Goal: Task Accomplishment & Management: Manage account settings

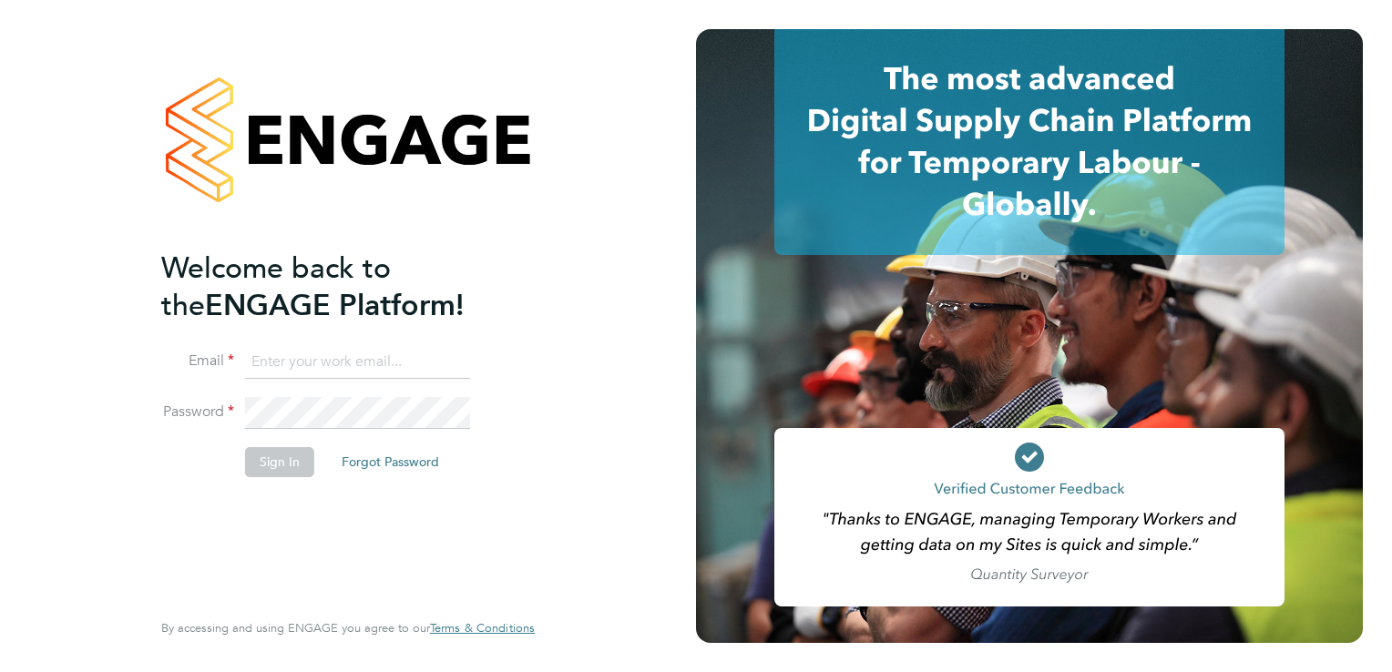
click at [328, 374] on input at bounding box center [357, 362] width 225 height 33
type input "[PERSON_NAME][EMAIL_ADDRESS][DOMAIN_NAME]"
drag, startPoint x: 466, startPoint y: 366, endPoint x: 13, endPoint y: 323, distance: 455.7
click at [13, 323] on div "Welcome back to the ENGAGE Platform! Email [PERSON_NAME][EMAIL_ADDRESS][DOMAIN_…" at bounding box center [348, 336] width 696 height 672
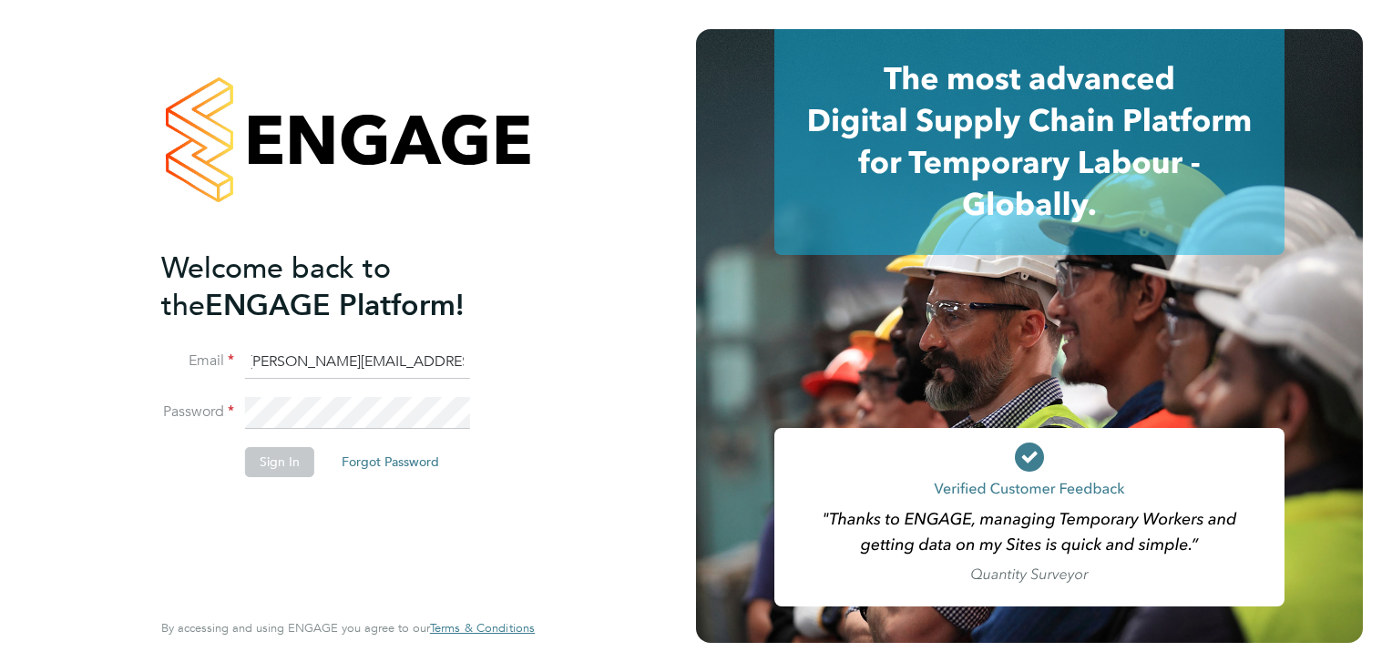
type input "[PERSON_NAME][EMAIL_ADDRESS][DOMAIN_NAME]"
click at [263, 470] on button "Sign In" at bounding box center [279, 461] width 69 height 29
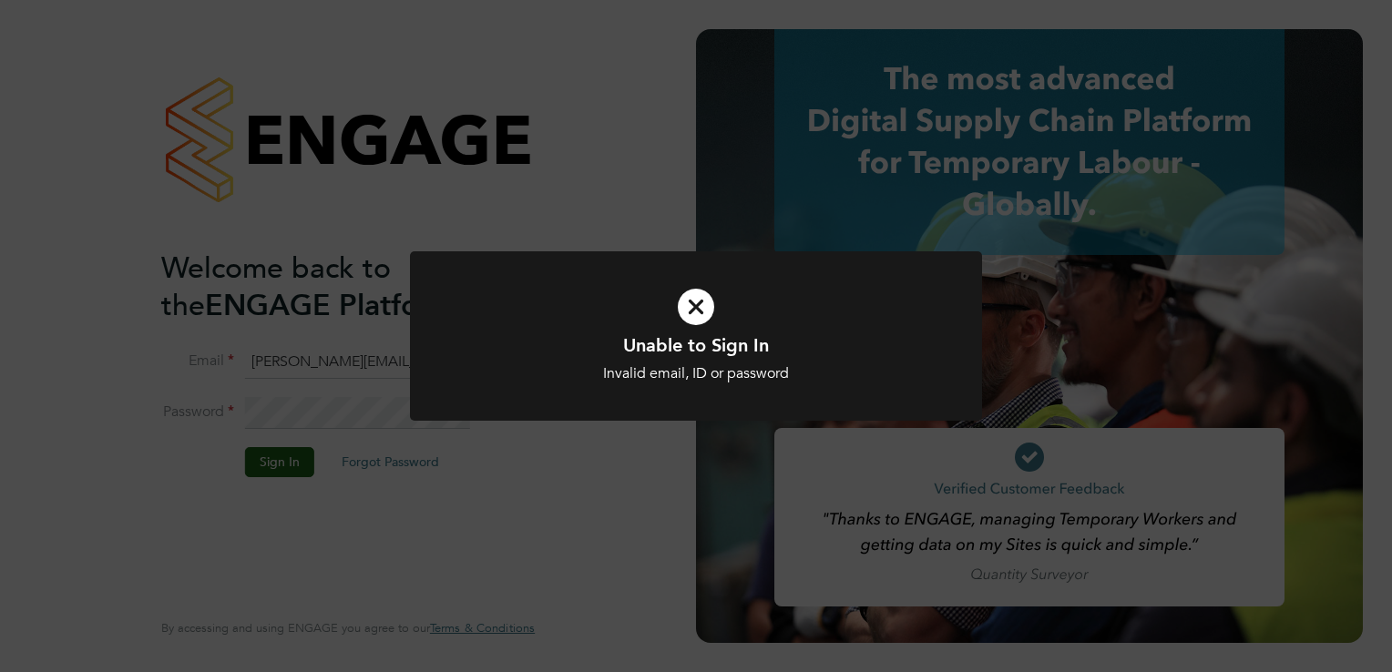
click at [674, 317] on icon at bounding box center [696, 307] width 474 height 71
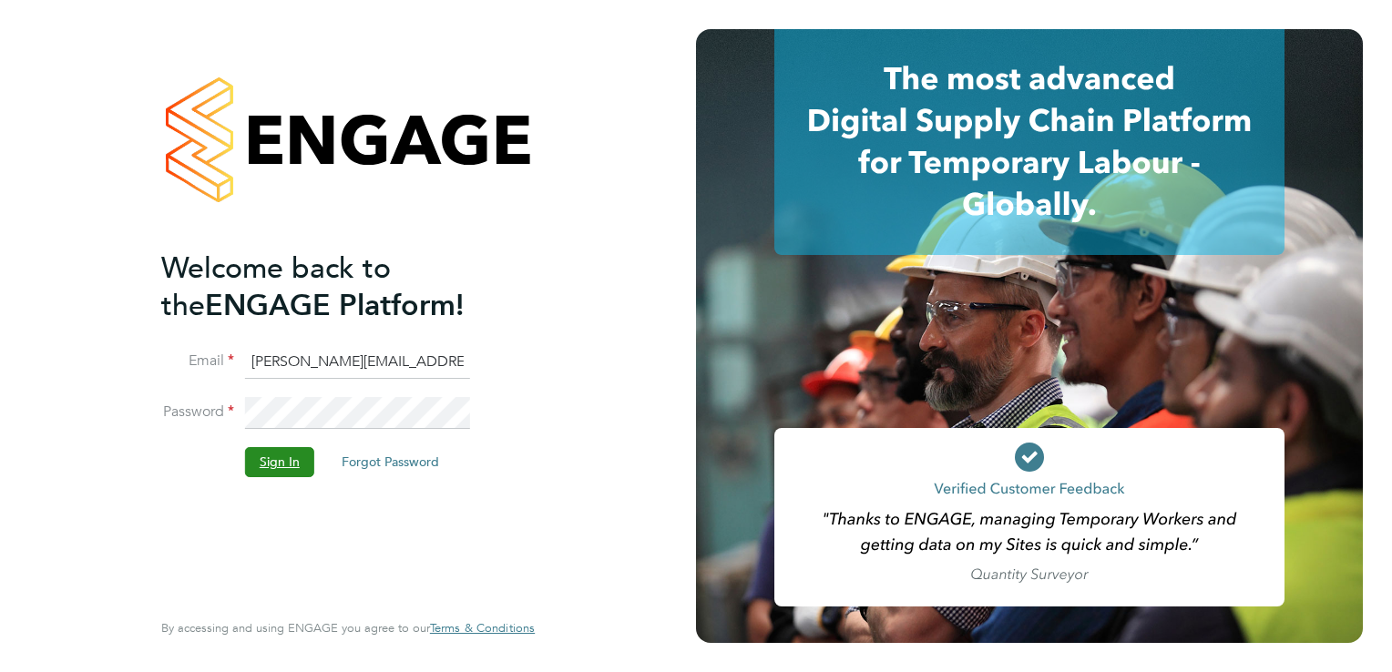
click at [270, 457] on button "Sign In" at bounding box center [279, 461] width 69 height 29
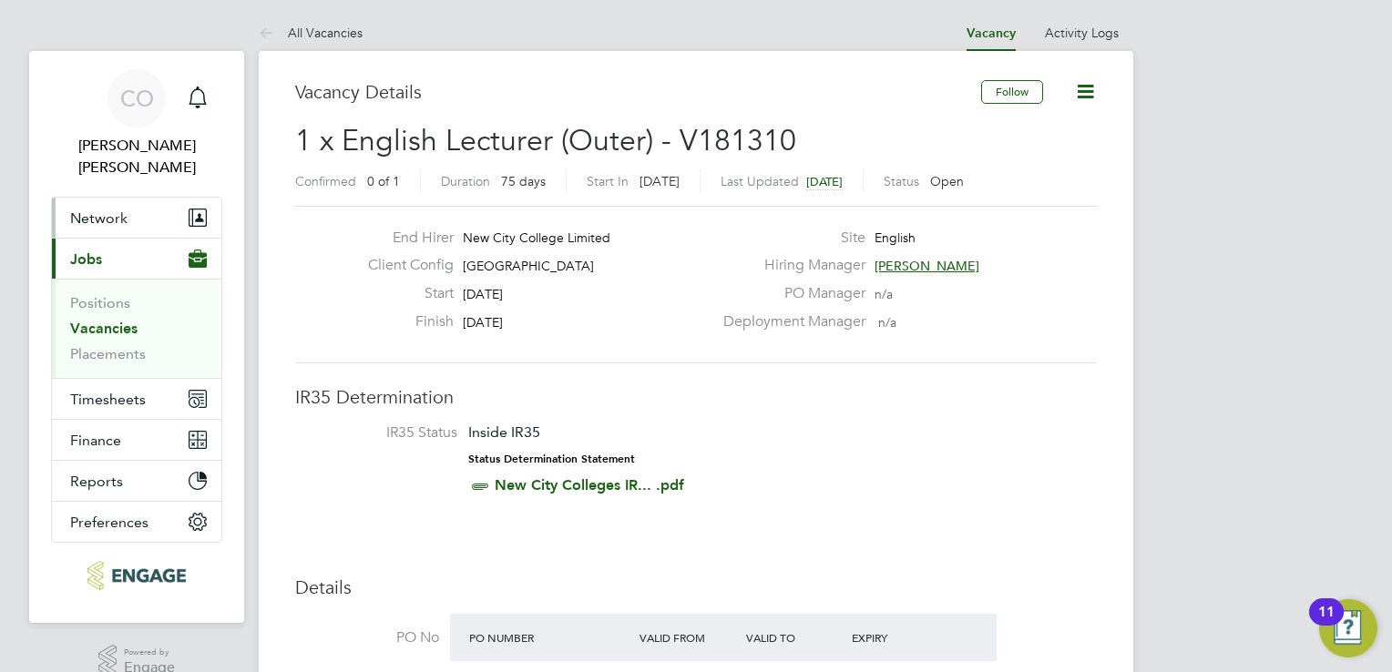
click at [131, 206] on button "Network" at bounding box center [136, 218] width 169 height 40
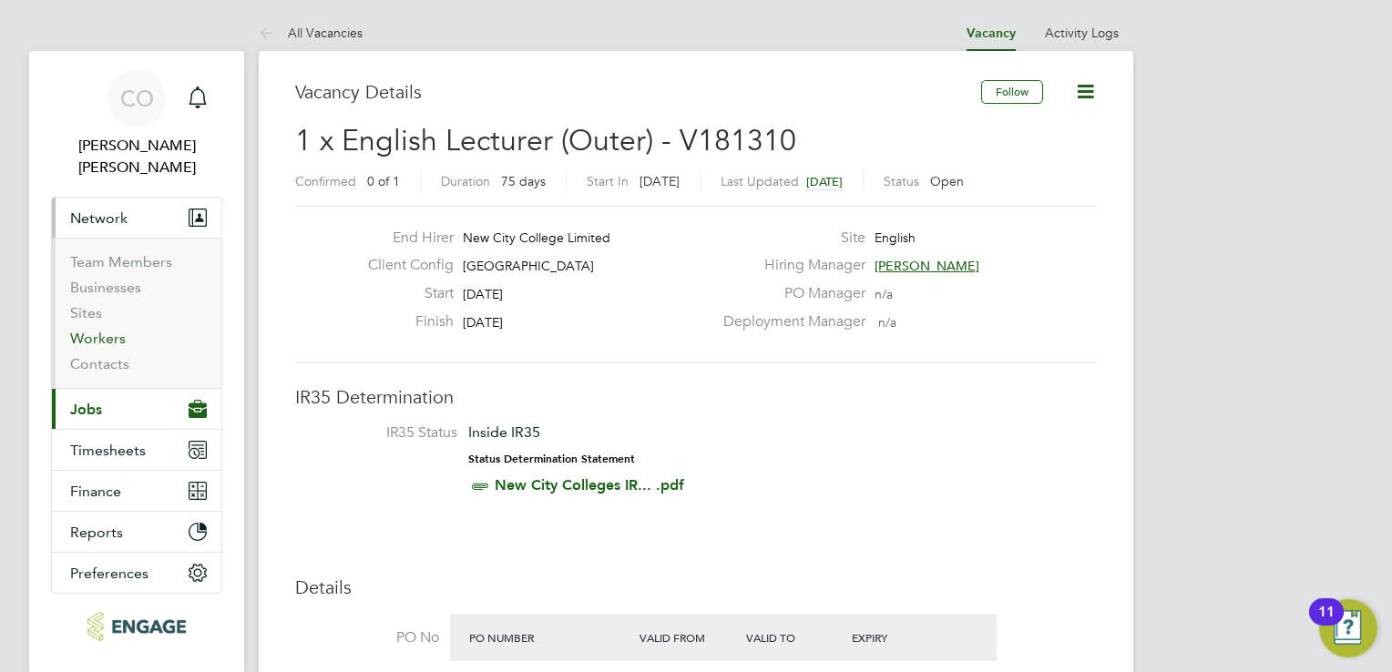
click at [118, 330] on link "Workers" at bounding box center [98, 338] width 56 height 17
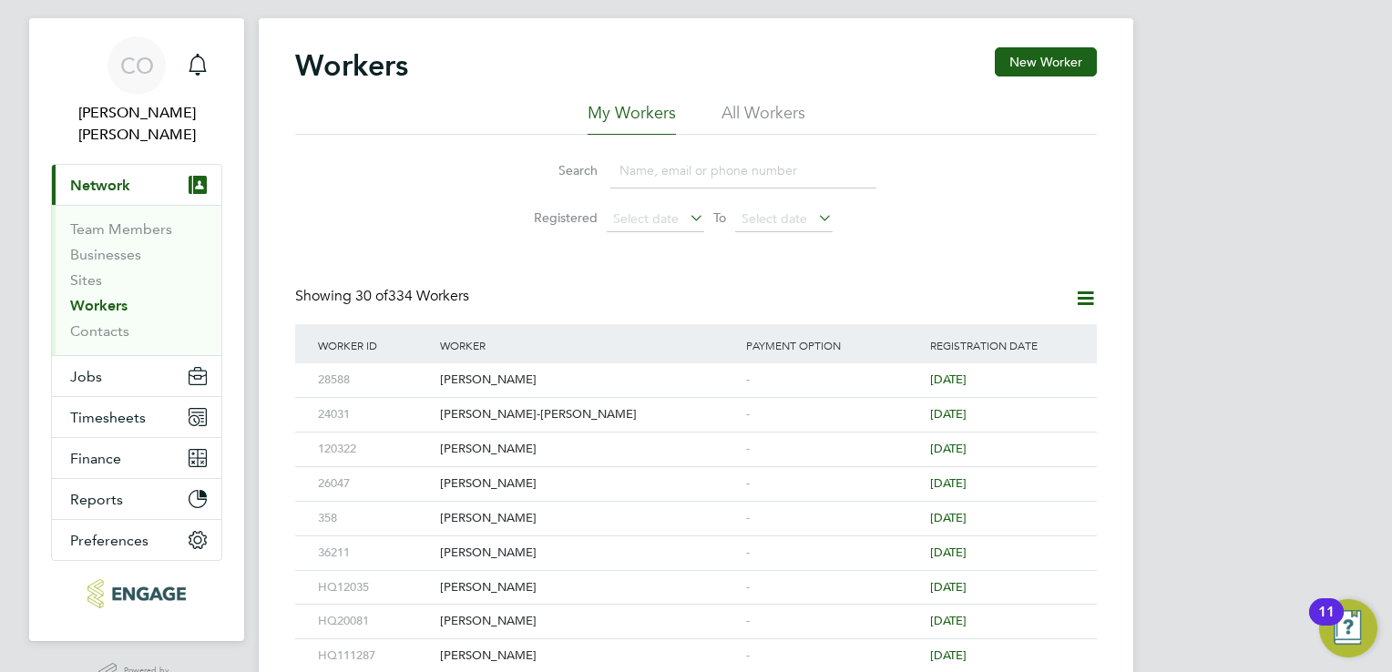
click at [665, 175] on input at bounding box center [743, 171] width 266 height 36
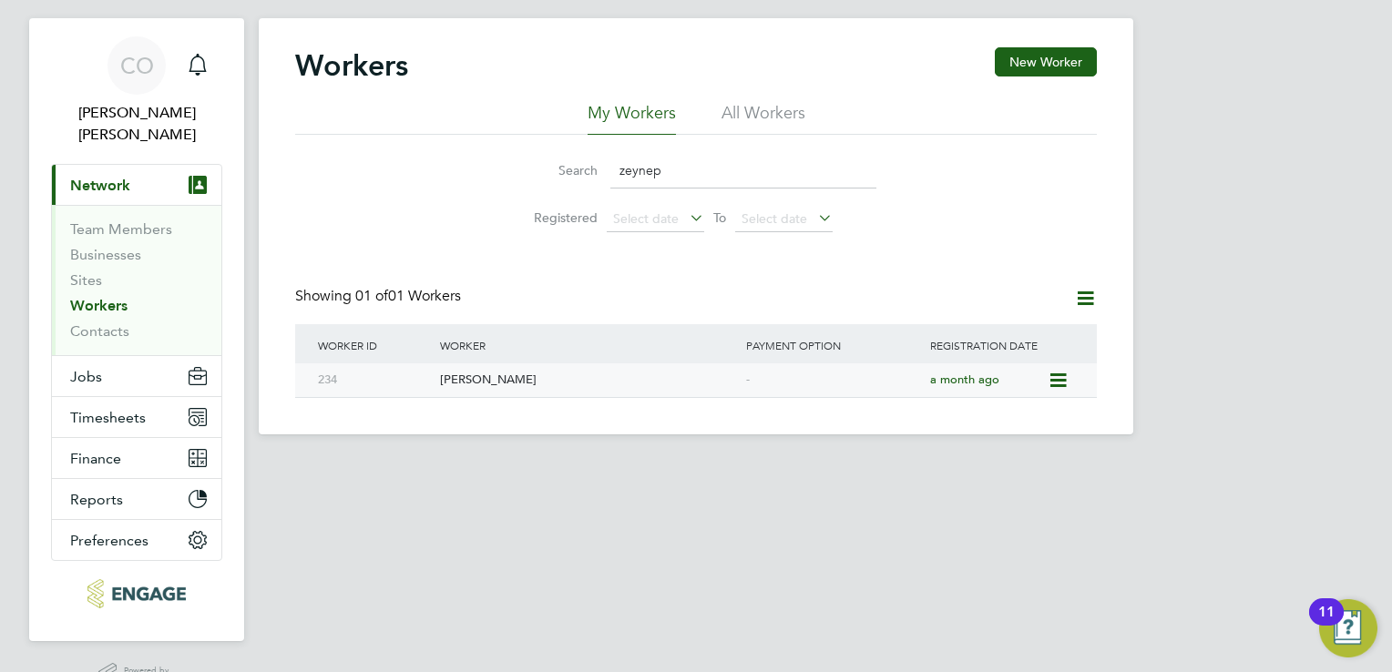
type input "zeynep"
click at [463, 384] on div "[PERSON_NAME]" at bounding box center [589, 381] width 306 height 34
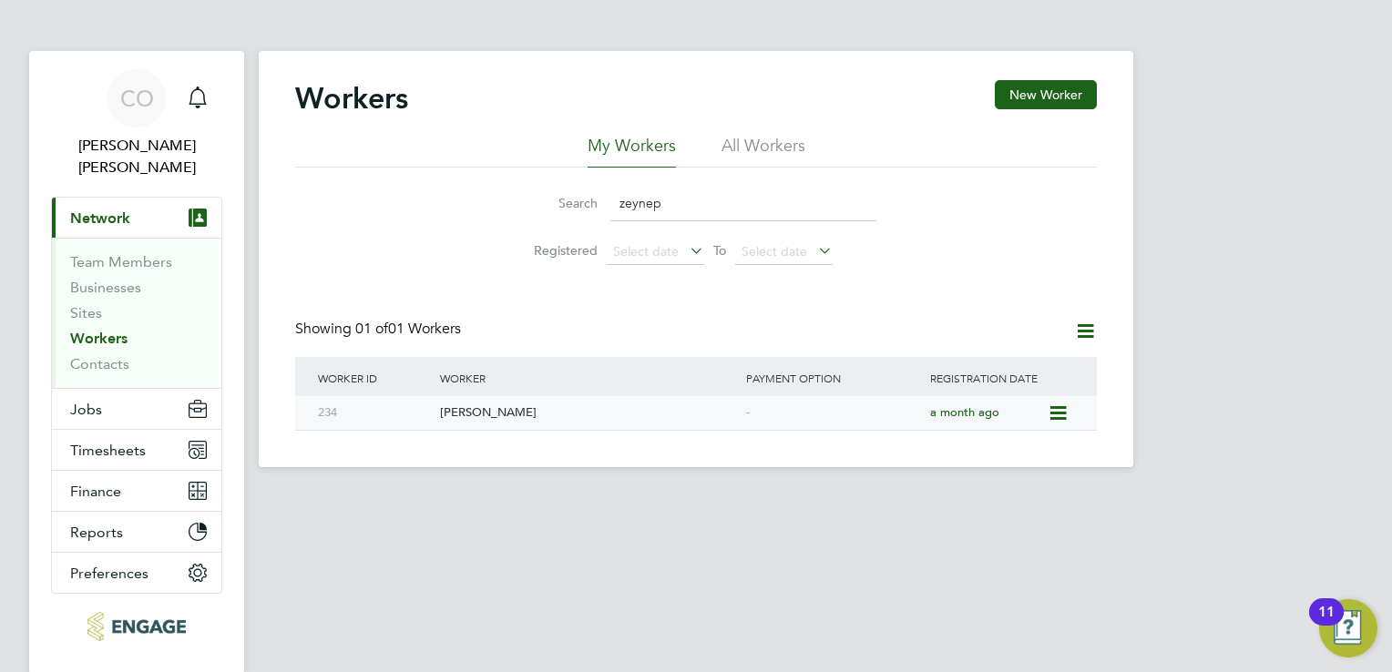
click at [532, 412] on div "[PERSON_NAME]" at bounding box center [589, 413] width 306 height 34
click at [87, 330] on link "Workers" at bounding box center [98, 338] width 57 height 17
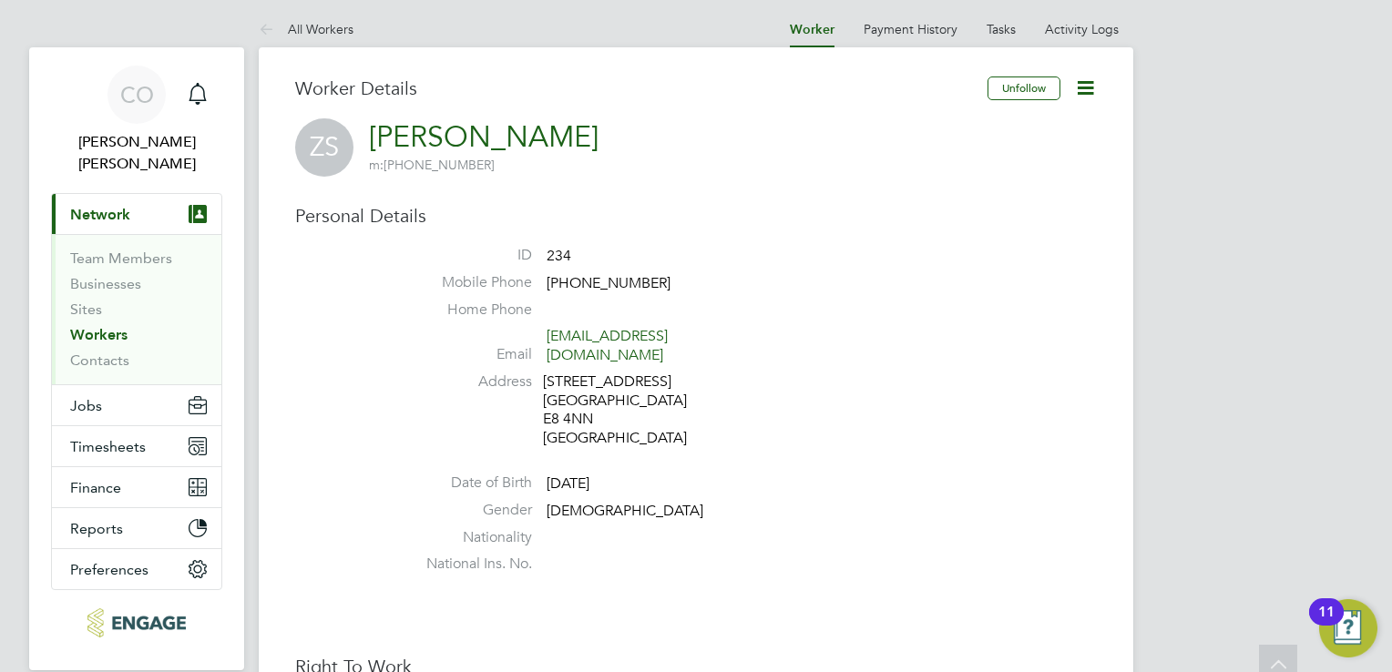
scroll to position [3, 0]
click at [1074, 86] on icon at bounding box center [1085, 88] width 23 height 23
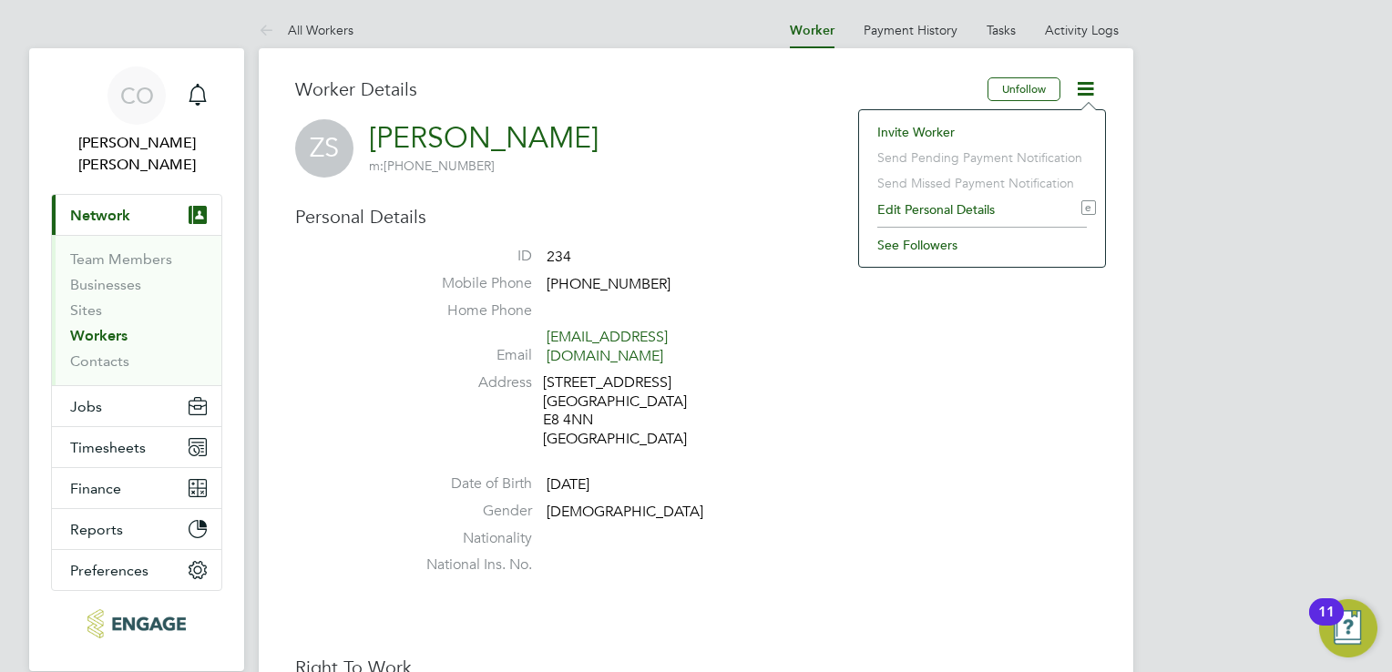
click at [838, 384] on li "Address 54A Shrubland Road England E8 4NN United Kingdom" at bounding box center [751, 414] width 692 height 80
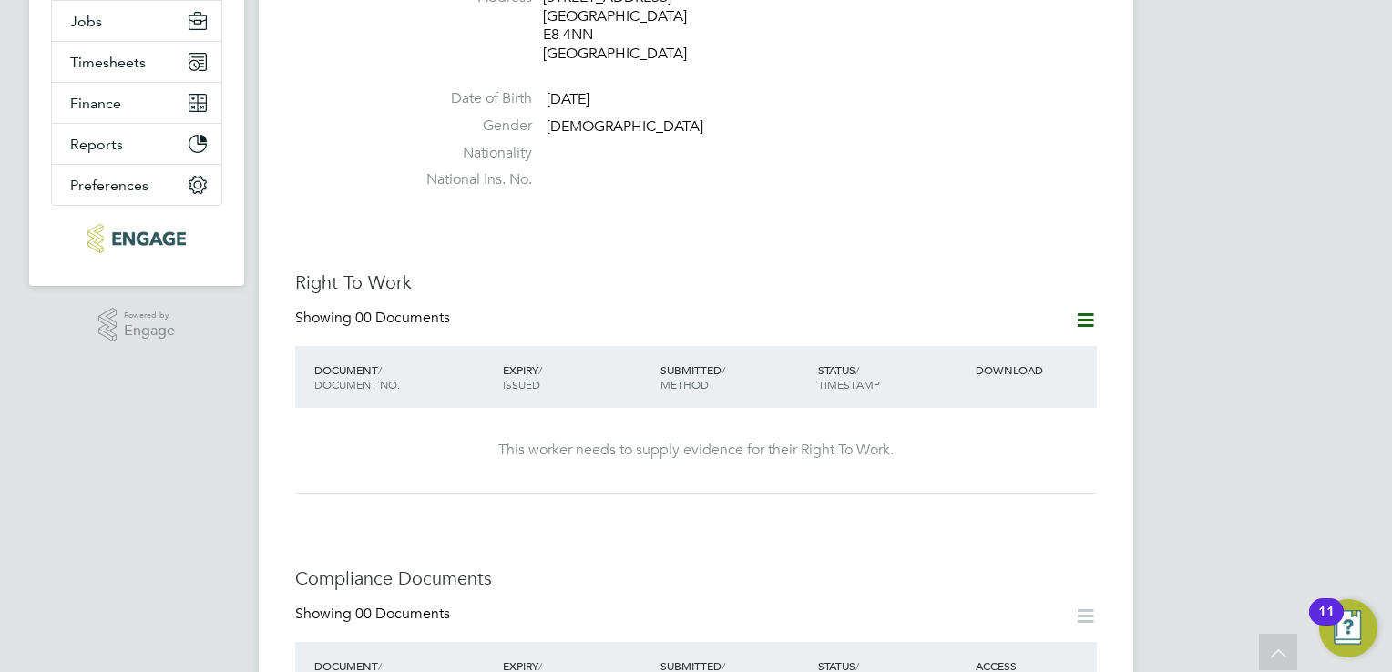
scroll to position [390, 0]
click at [1077, 307] on icon at bounding box center [1085, 318] width 23 height 23
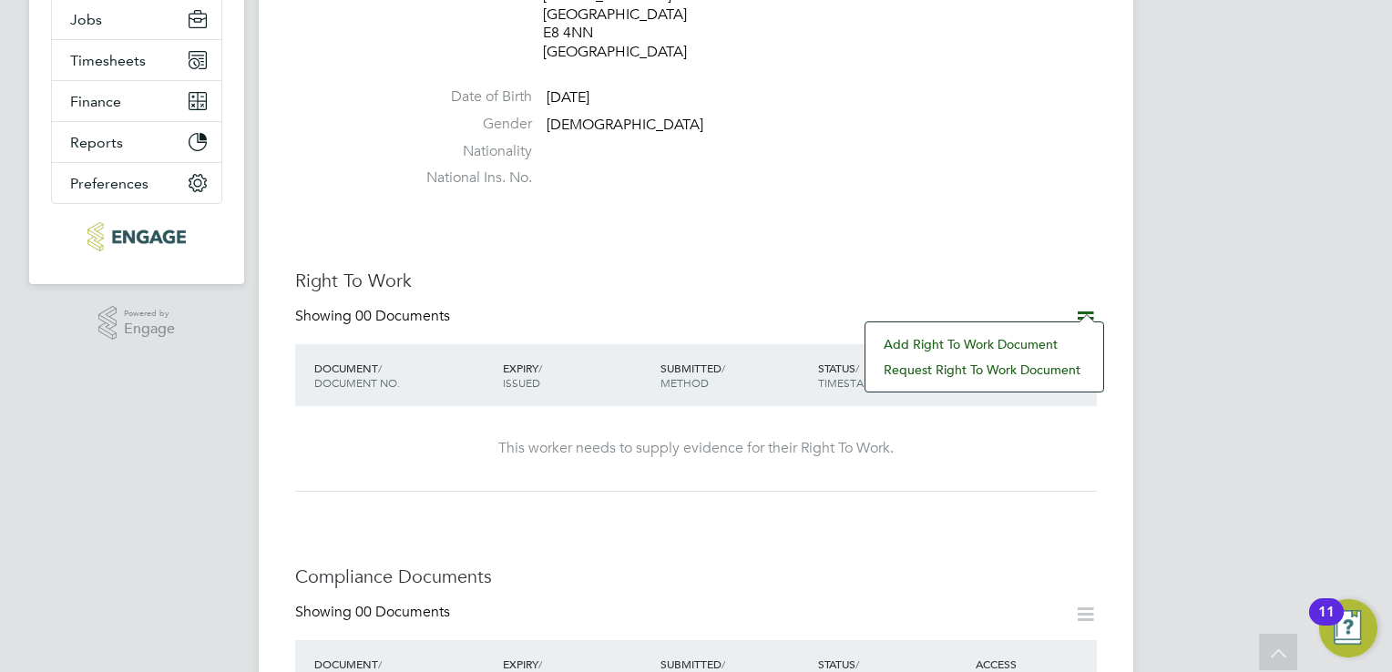
click at [999, 343] on li "Add Right To Work Document" at bounding box center [985, 345] width 220 height 26
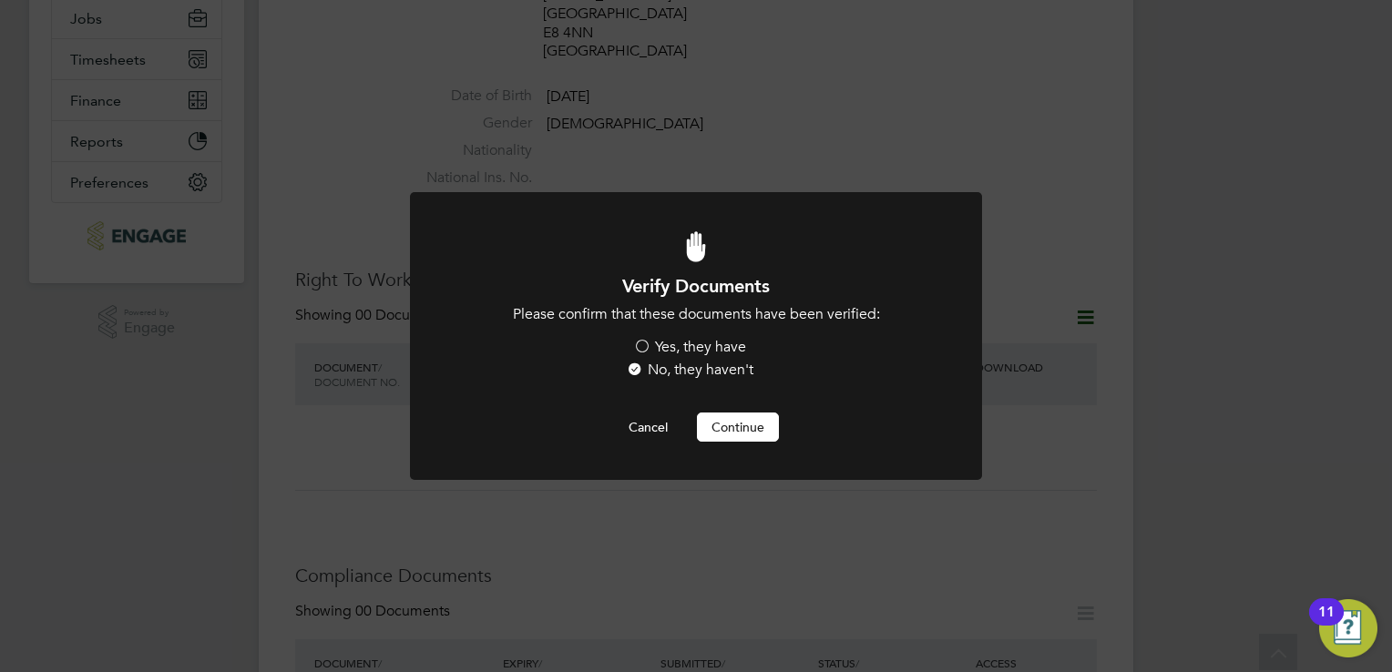
click at [710, 354] on label "Yes, they have" at bounding box center [689, 347] width 113 height 19
click at [0, 0] on input "Yes, they have" at bounding box center [0, 0] width 0 height 0
click at [740, 424] on button "Continue" at bounding box center [738, 427] width 82 height 29
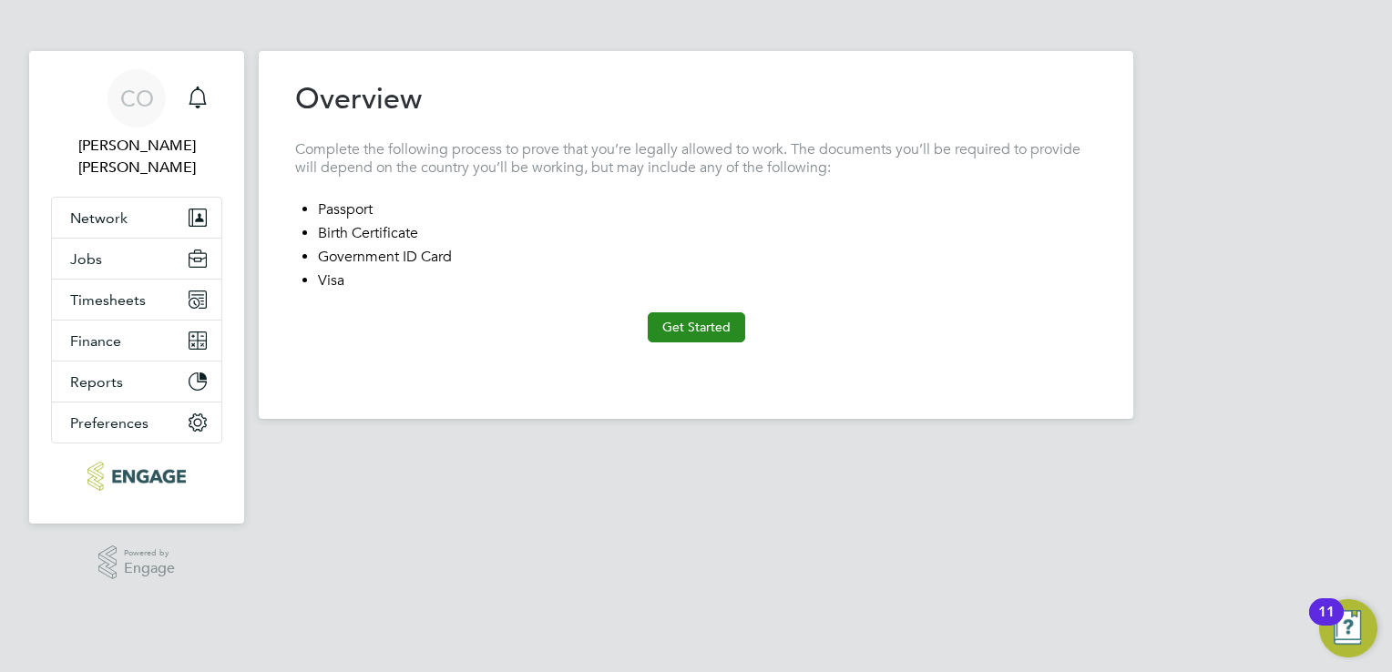
click at [713, 338] on button "Get Started" at bounding box center [696, 327] width 97 height 29
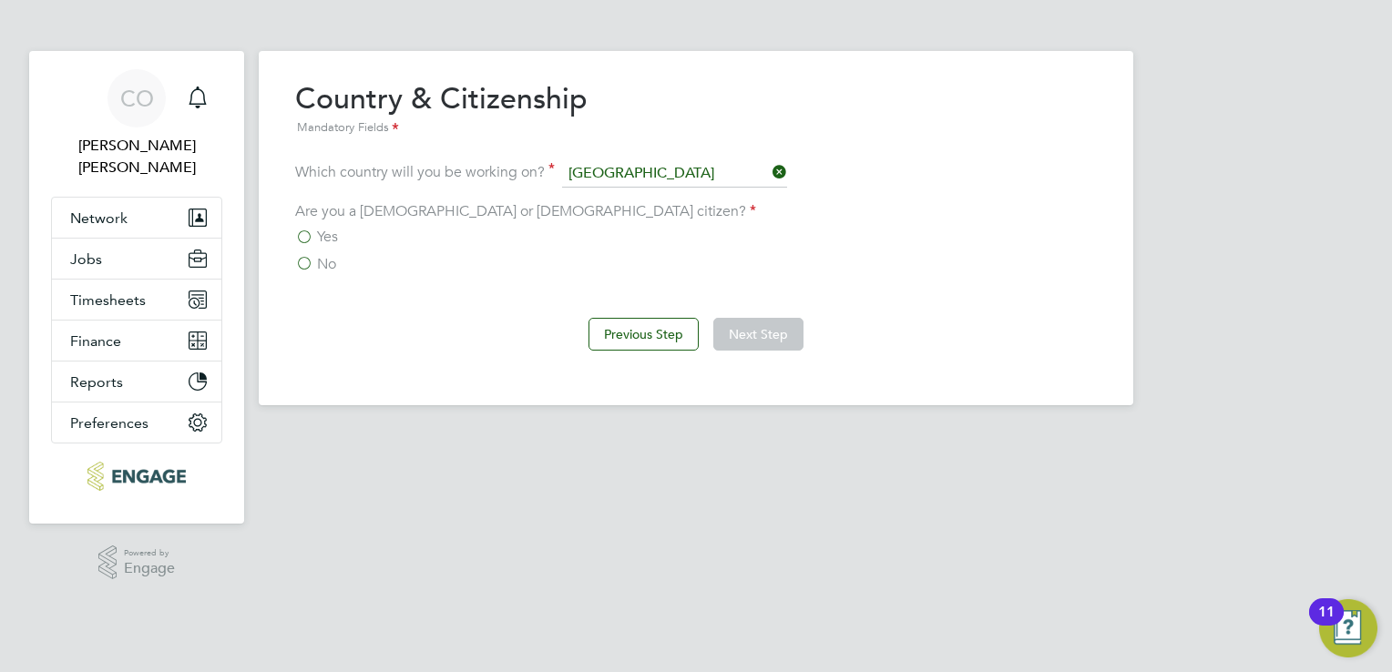
click at [329, 240] on span "Yes" at bounding box center [327, 237] width 21 height 18
click at [0, 0] on input "Yes" at bounding box center [0, 0] width 0 height 0
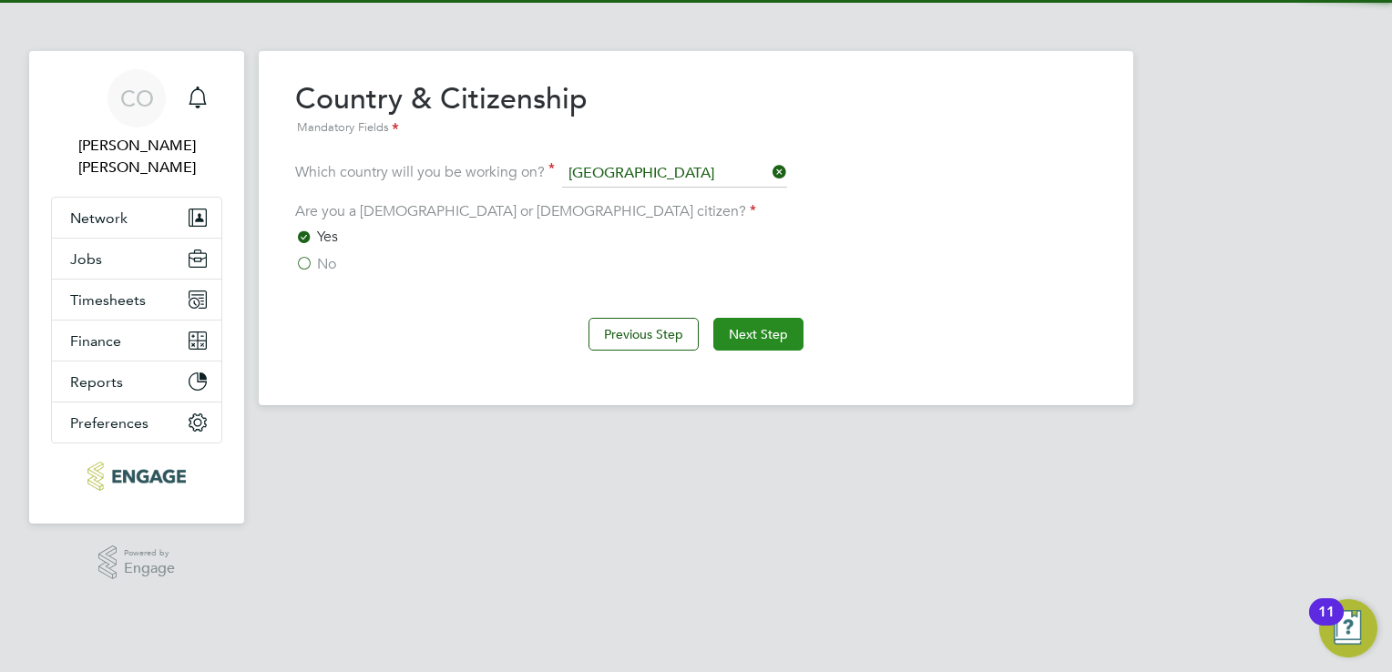
click at [751, 337] on button "Next Step" at bounding box center [758, 334] width 90 height 33
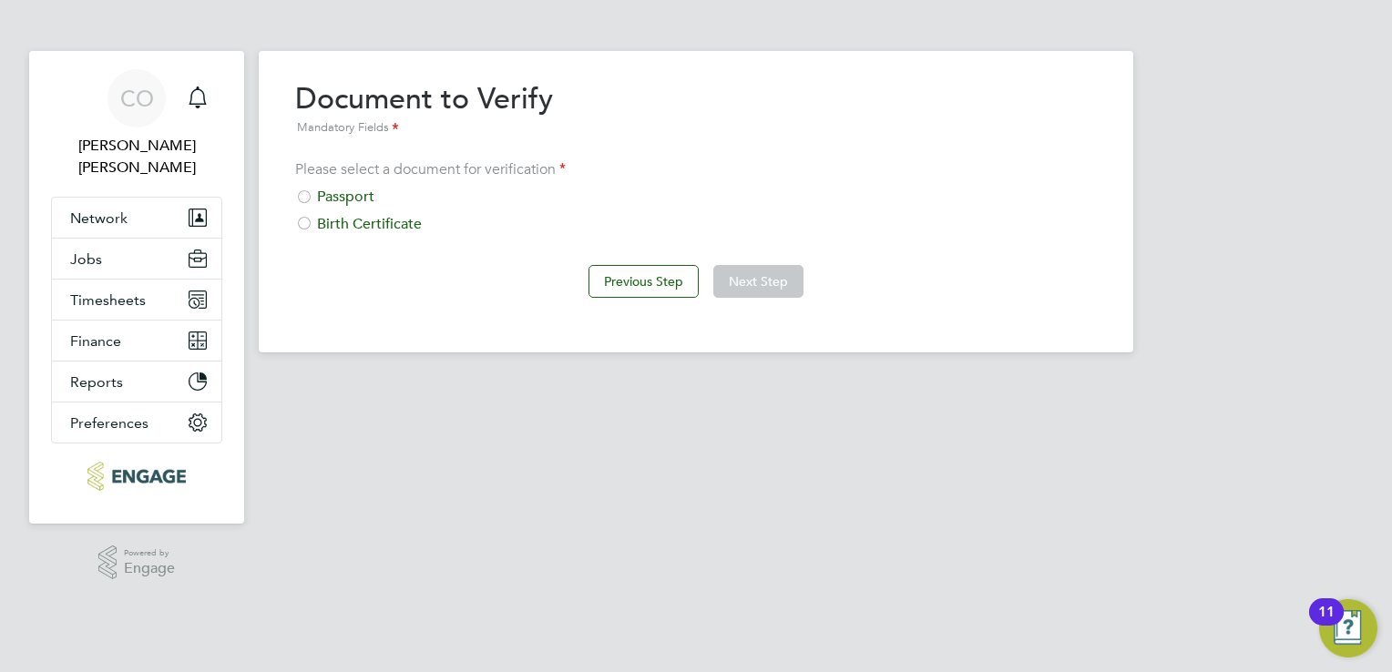
click at [336, 200] on div "Passport" at bounding box center [696, 197] width 802 height 19
click at [776, 297] on button "Next Step" at bounding box center [758, 281] width 90 height 33
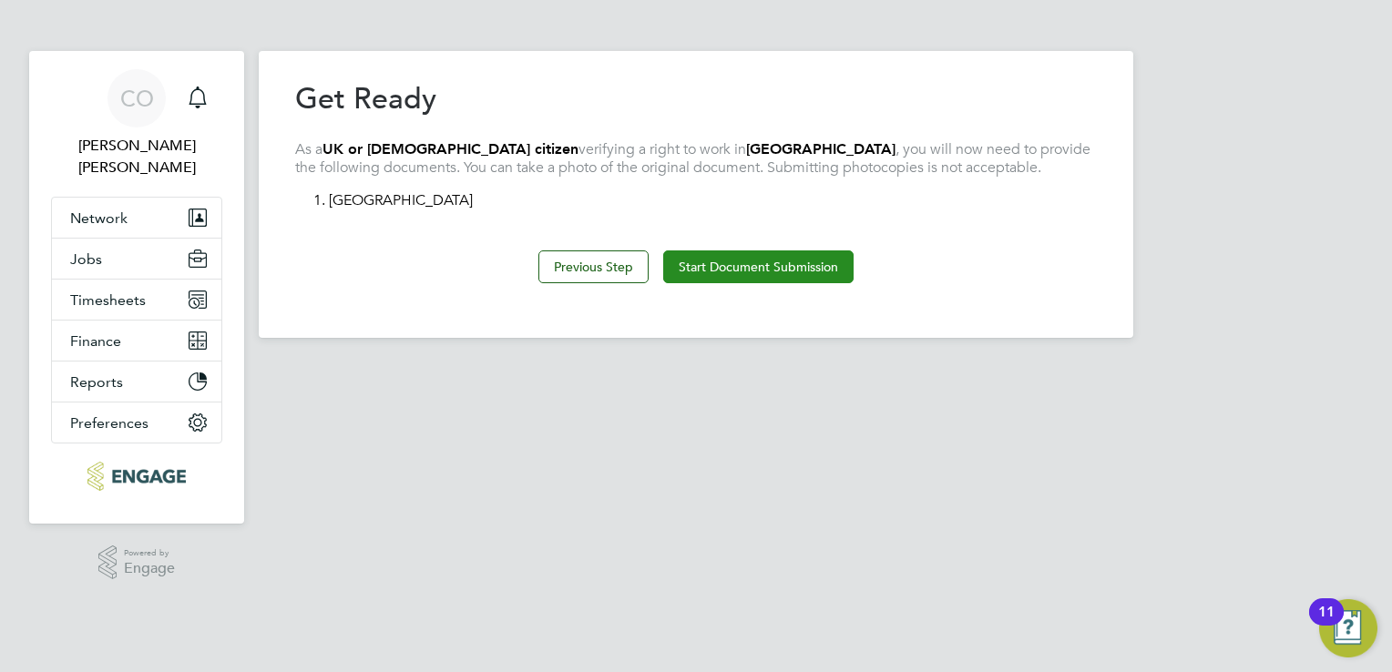
click at [742, 268] on button "Start Document Submission" at bounding box center [758, 267] width 190 height 33
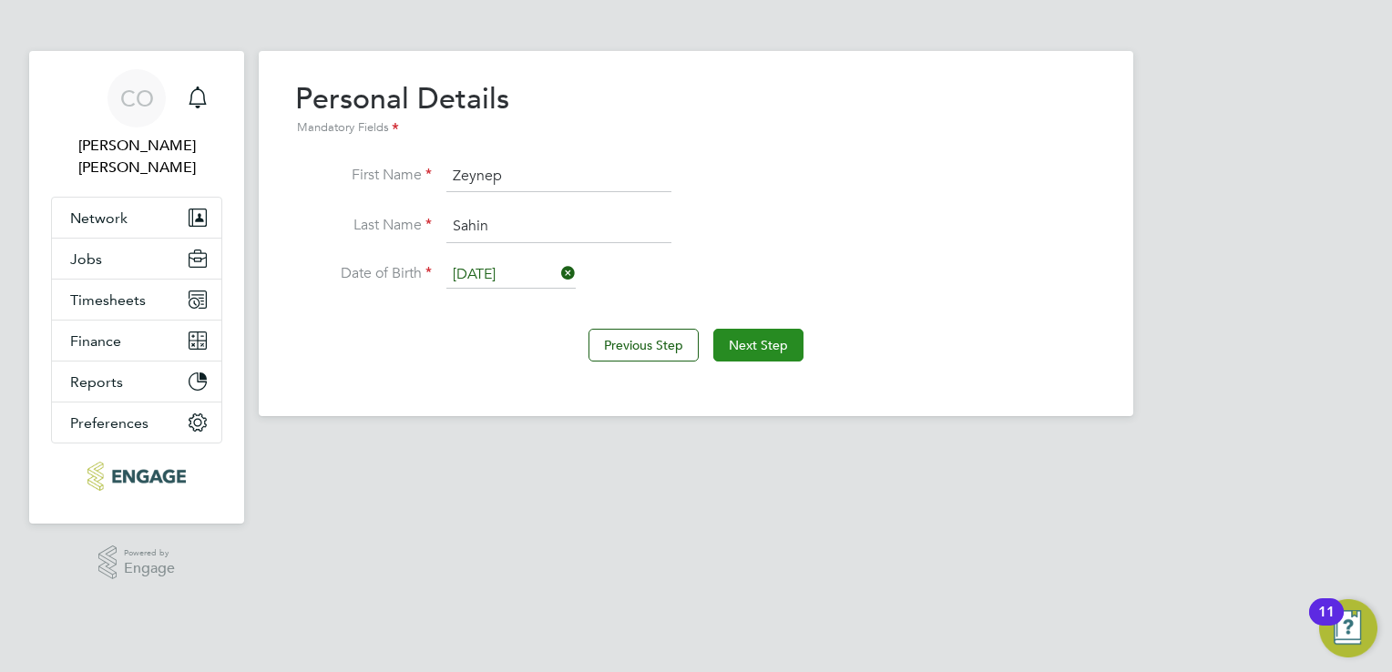
click at [765, 352] on button "Next Step" at bounding box center [758, 345] width 90 height 33
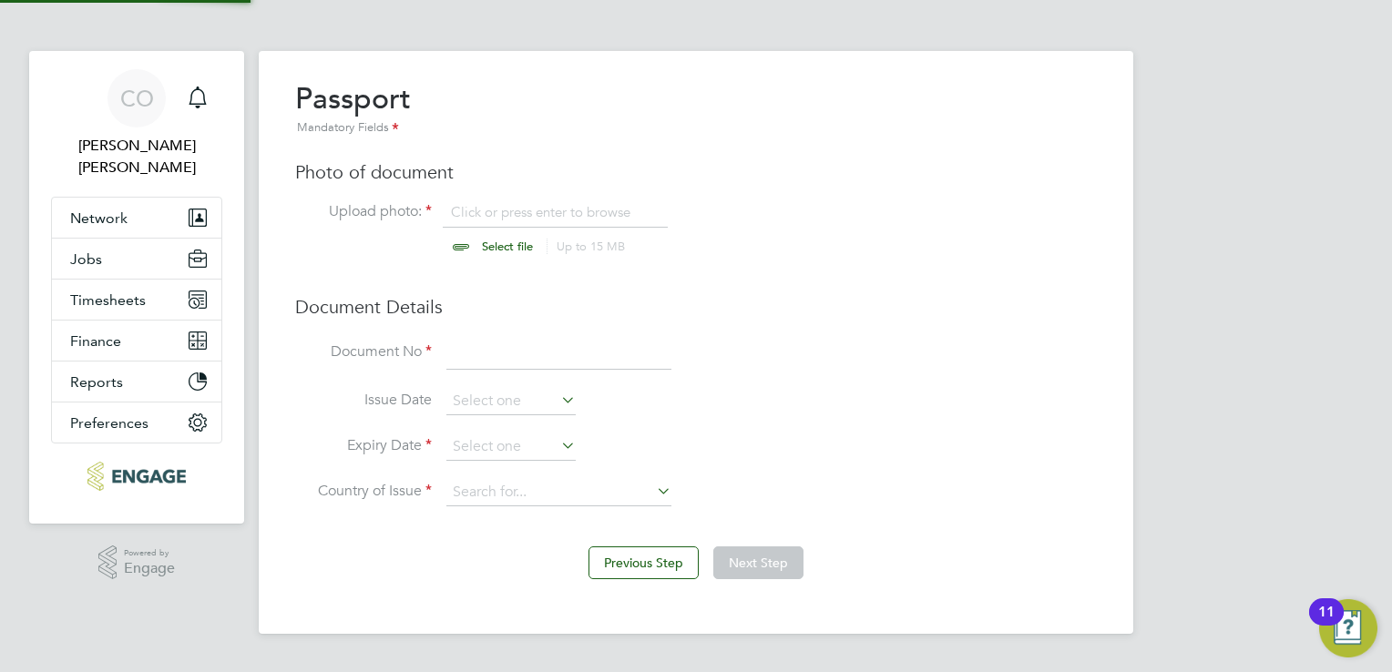
scroll to position [24, 226]
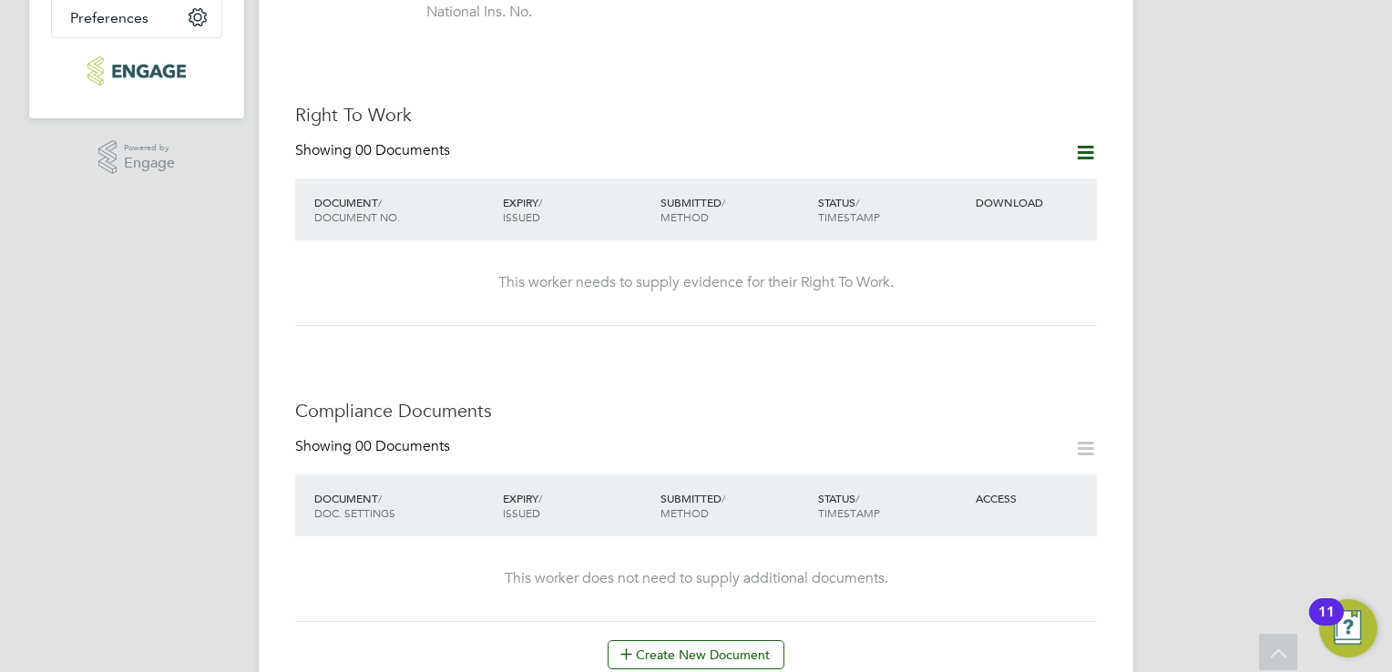
scroll to position [553, 0]
click at [1097, 130] on div "Worker Details Unfollow ZS [PERSON_NAME] m: [PHONE_NUMBER] Personal Details ID …" at bounding box center [696, 620] width 875 height 2245
click at [1086, 144] on icon at bounding box center [1085, 155] width 23 height 23
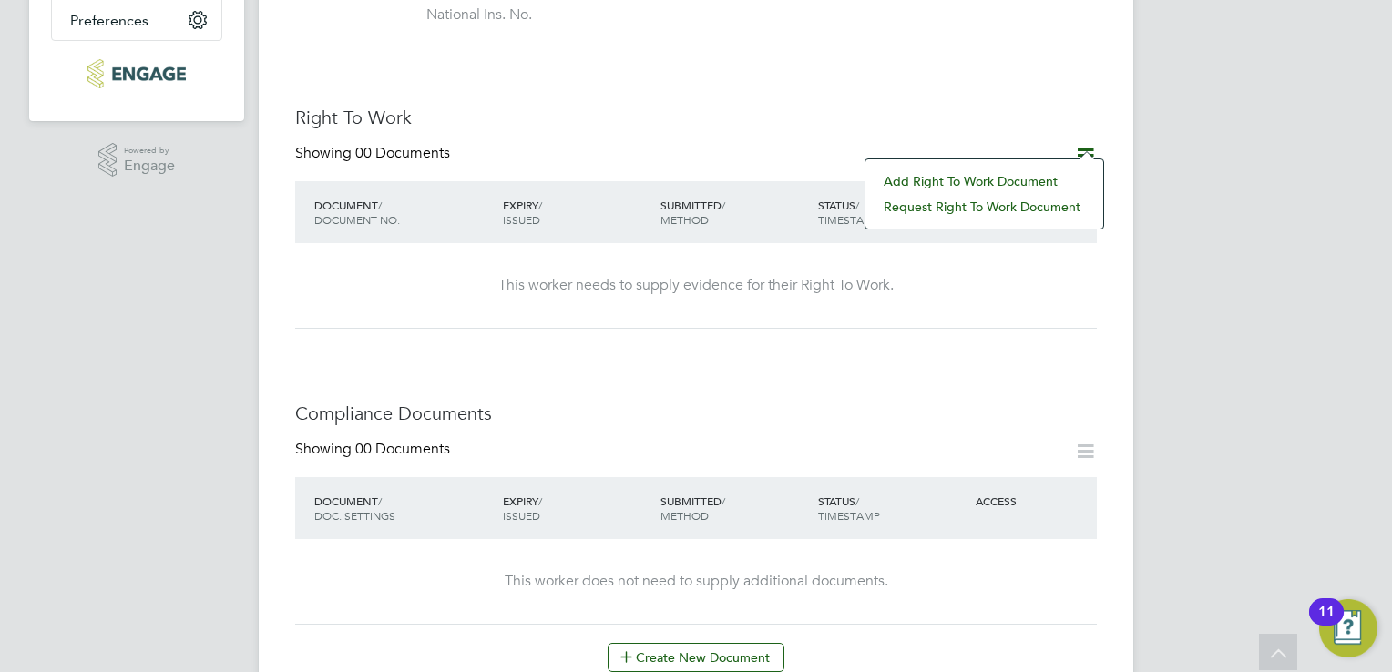
click at [985, 183] on li "Add Right To Work Document" at bounding box center [985, 182] width 220 height 26
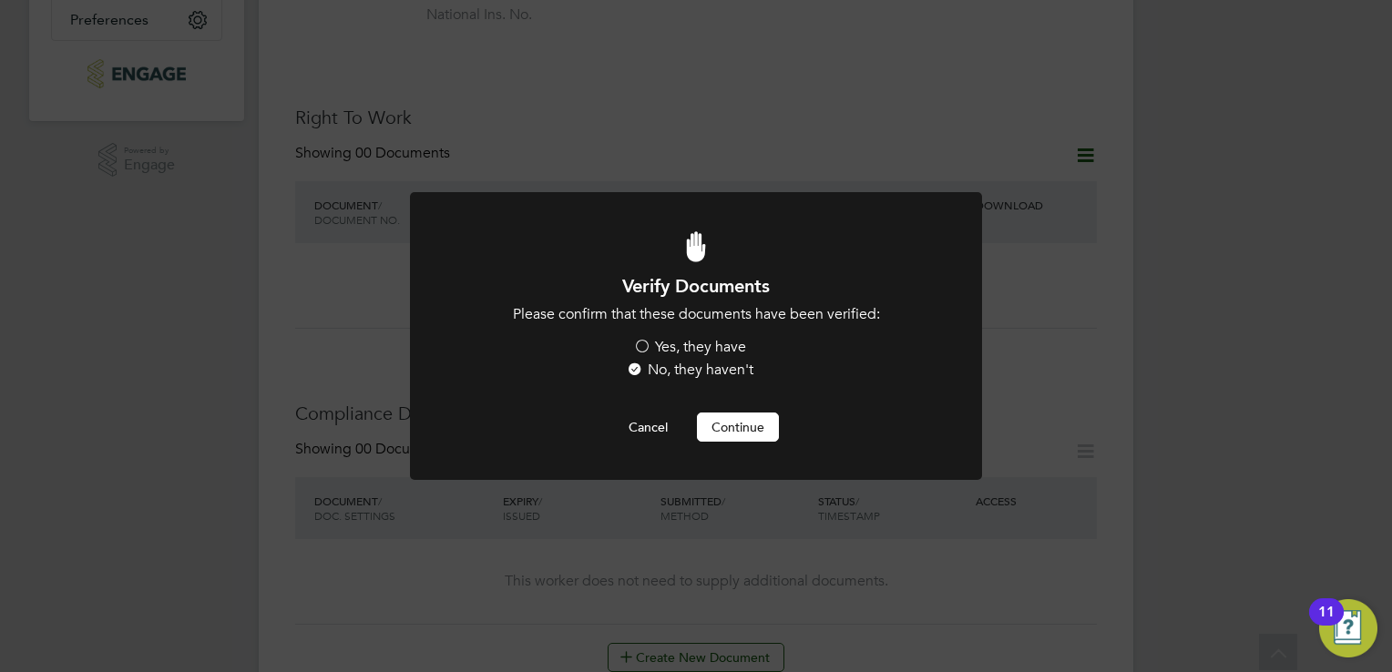
scroll to position [0, 0]
click at [727, 351] on label "Yes, they have" at bounding box center [689, 347] width 113 height 19
click at [0, 0] on input "Yes, they have" at bounding box center [0, 0] width 0 height 0
click at [744, 412] on div "Verify Documents Please confirm that these documents have been verified: Yes, t…" at bounding box center [696, 358] width 474 height 168
drag, startPoint x: 746, startPoint y: 422, endPoint x: 718, endPoint y: 436, distance: 31.4
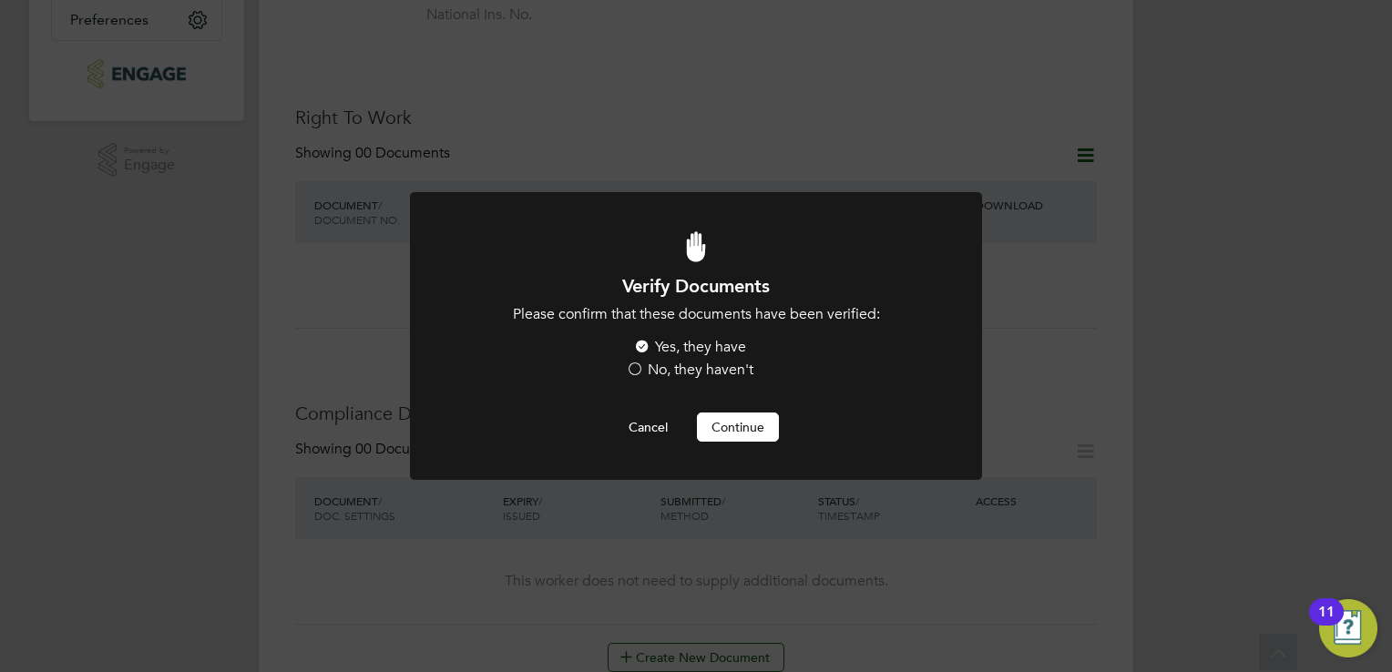
click at [718, 436] on button "Continue" at bounding box center [738, 427] width 82 height 29
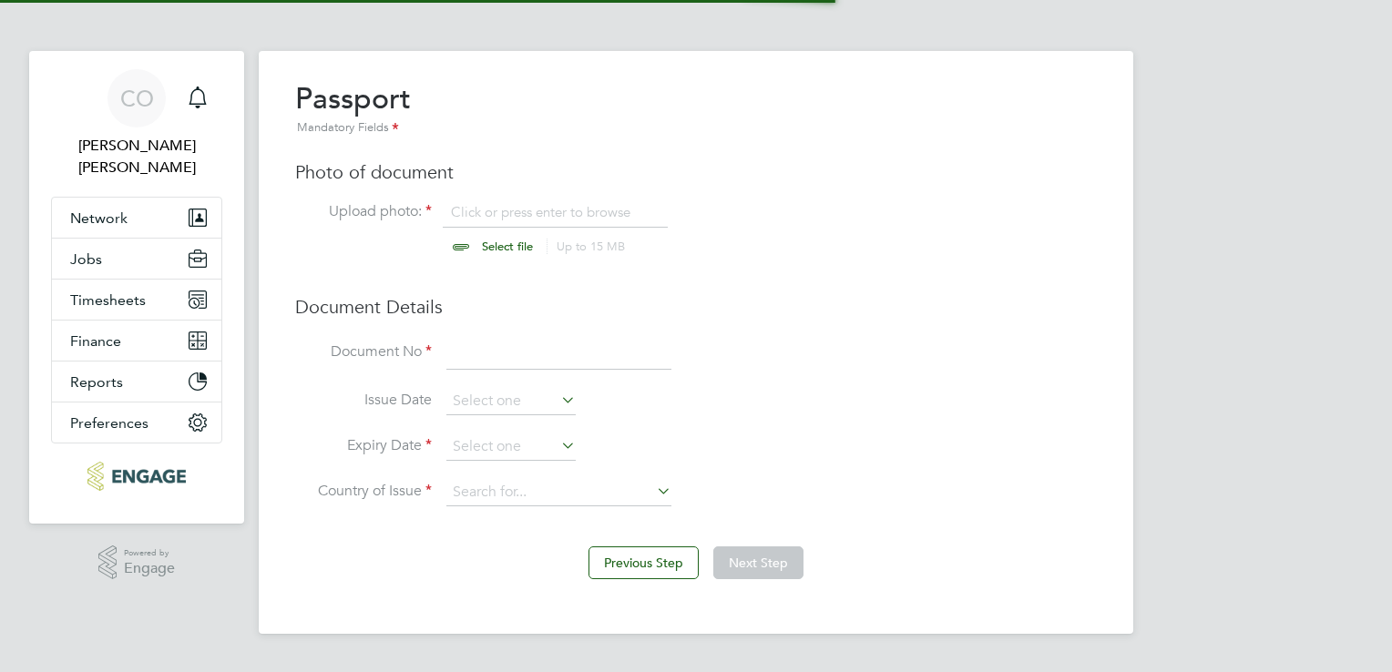
scroll to position [24, 226]
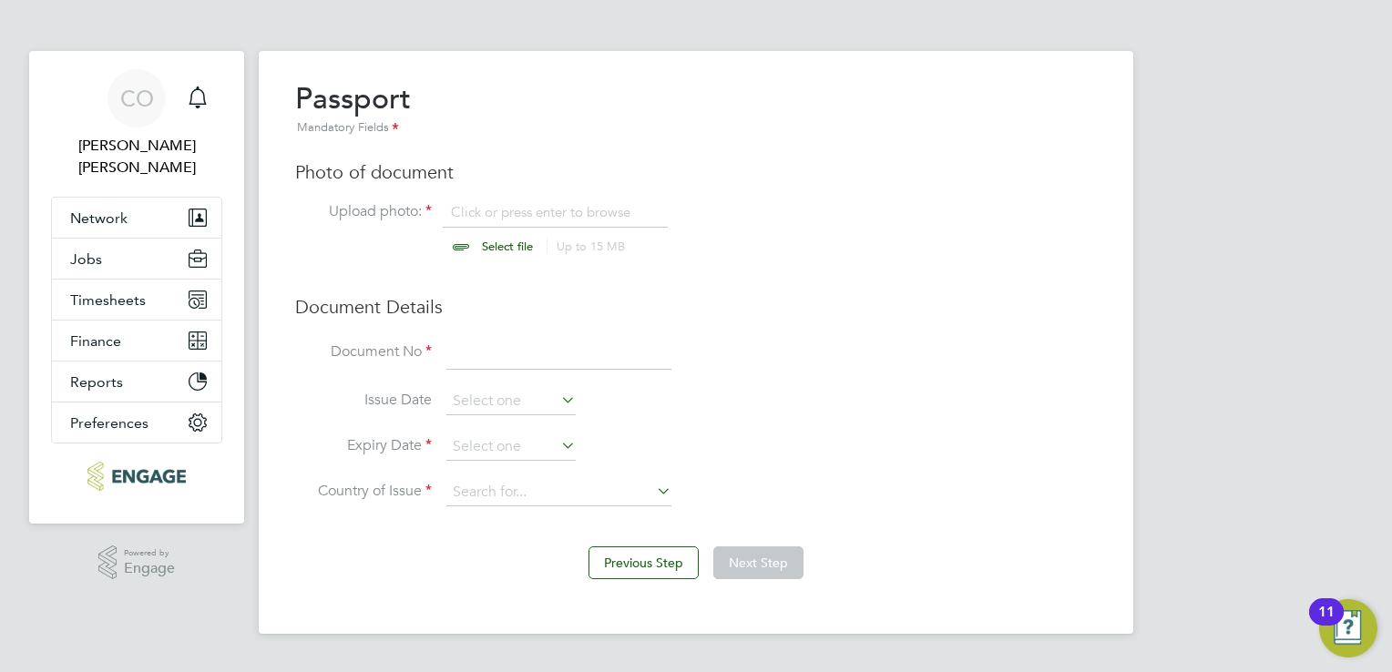
click at [480, 247] on input "file" at bounding box center [525, 230] width 286 height 55
type input "C:\fakepath\Passport.pdf"
click at [518, 363] on input at bounding box center [558, 353] width 225 height 33
click at [696, 177] on h3 "Photo of document" at bounding box center [696, 172] width 802 height 24
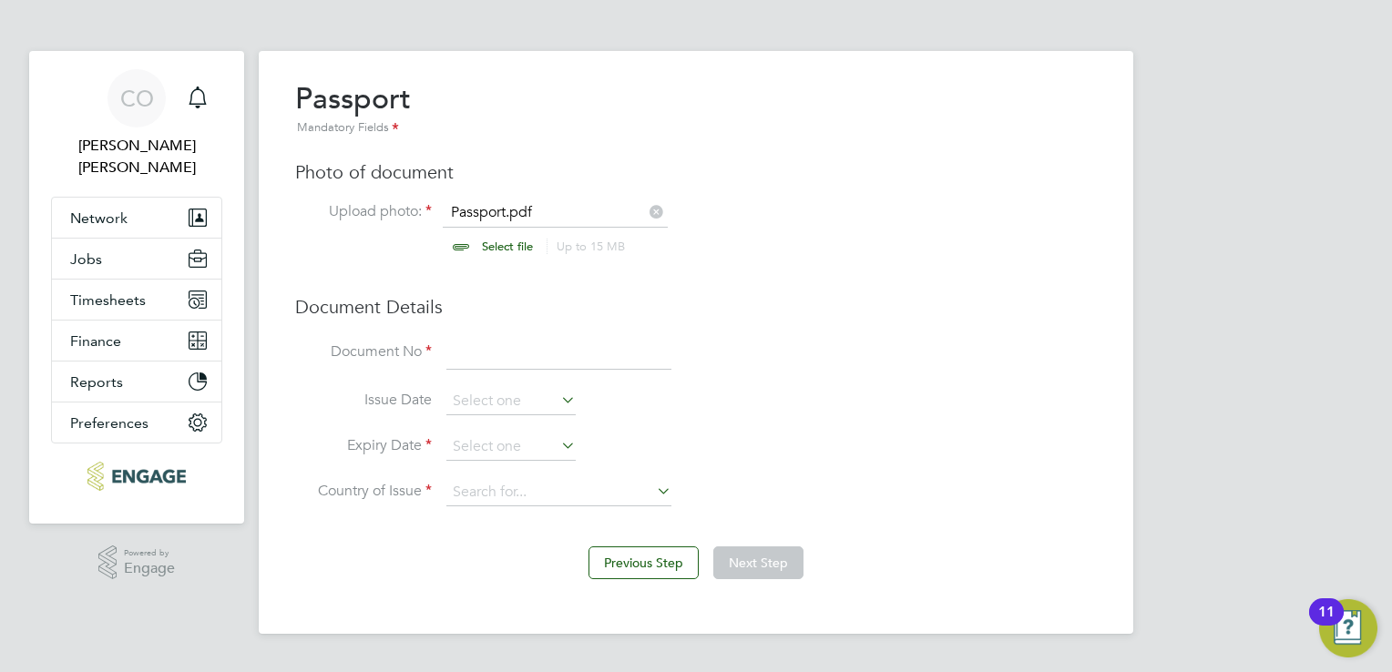
click at [696, 177] on h3 "Photo of document" at bounding box center [696, 172] width 802 height 24
click at [596, 353] on input at bounding box center [558, 353] width 225 height 33
type input "563189285"
click at [558, 397] on icon at bounding box center [558, 400] width 0 height 26
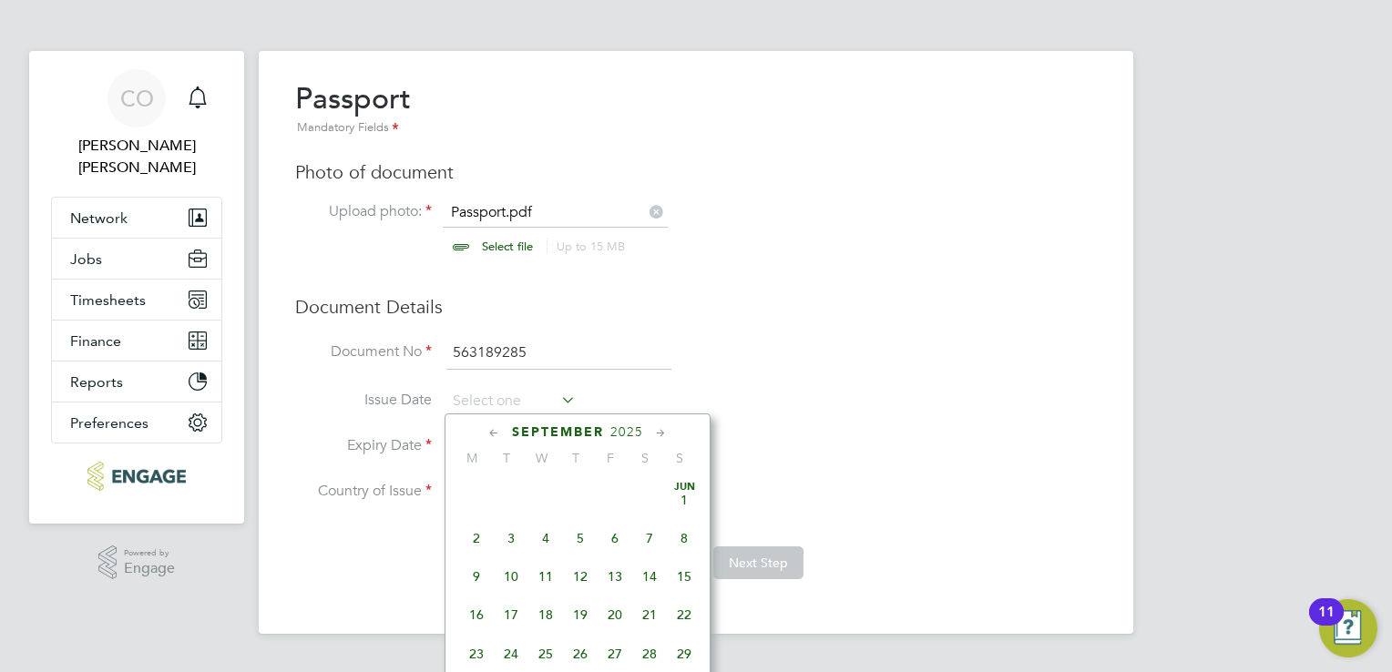
scroll to position [674, 0]
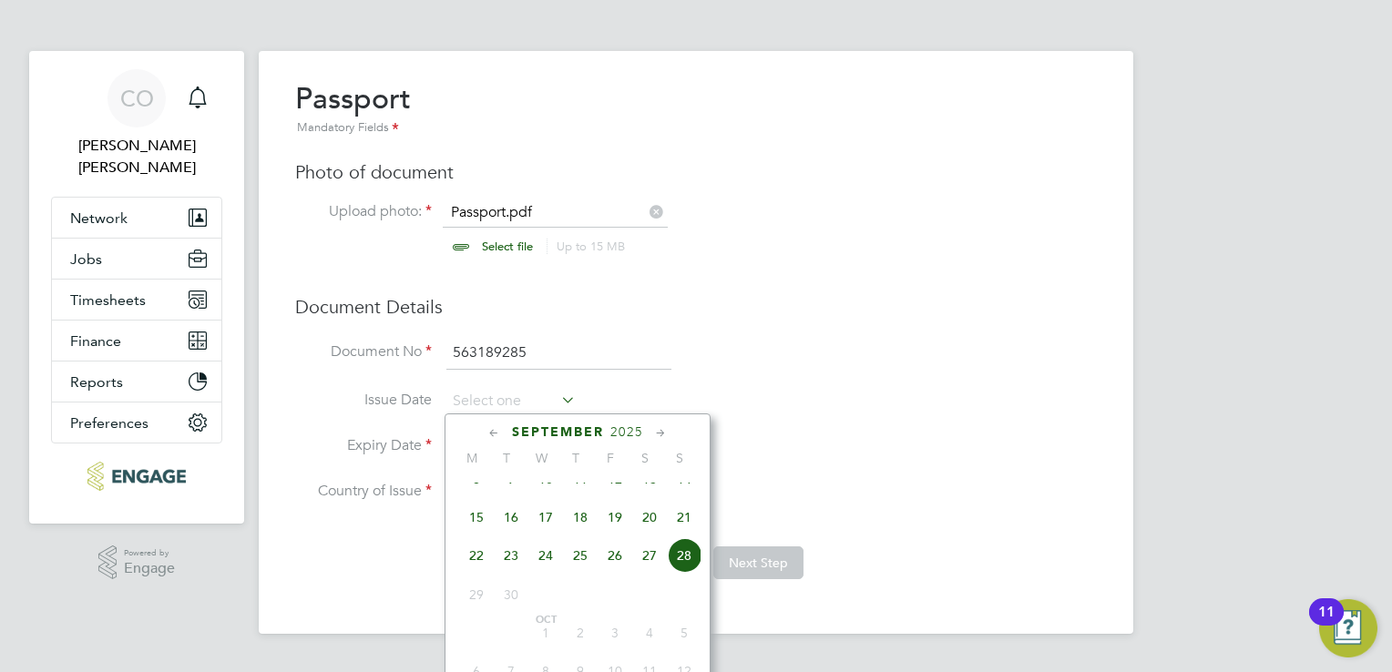
click at [593, 436] on span "September" at bounding box center [558, 432] width 92 height 15
click at [630, 436] on span "2025" at bounding box center [626, 432] width 33 height 15
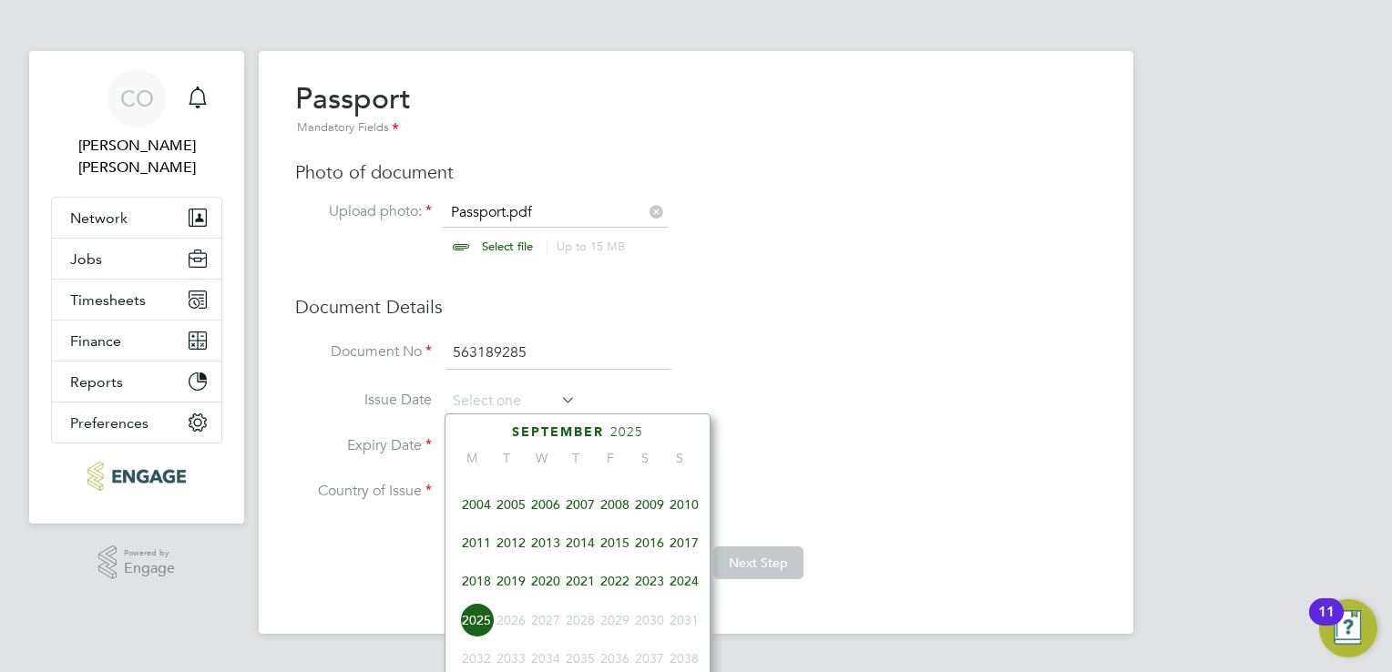
click at [520, 597] on span "2019" at bounding box center [511, 581] width 35 height 35
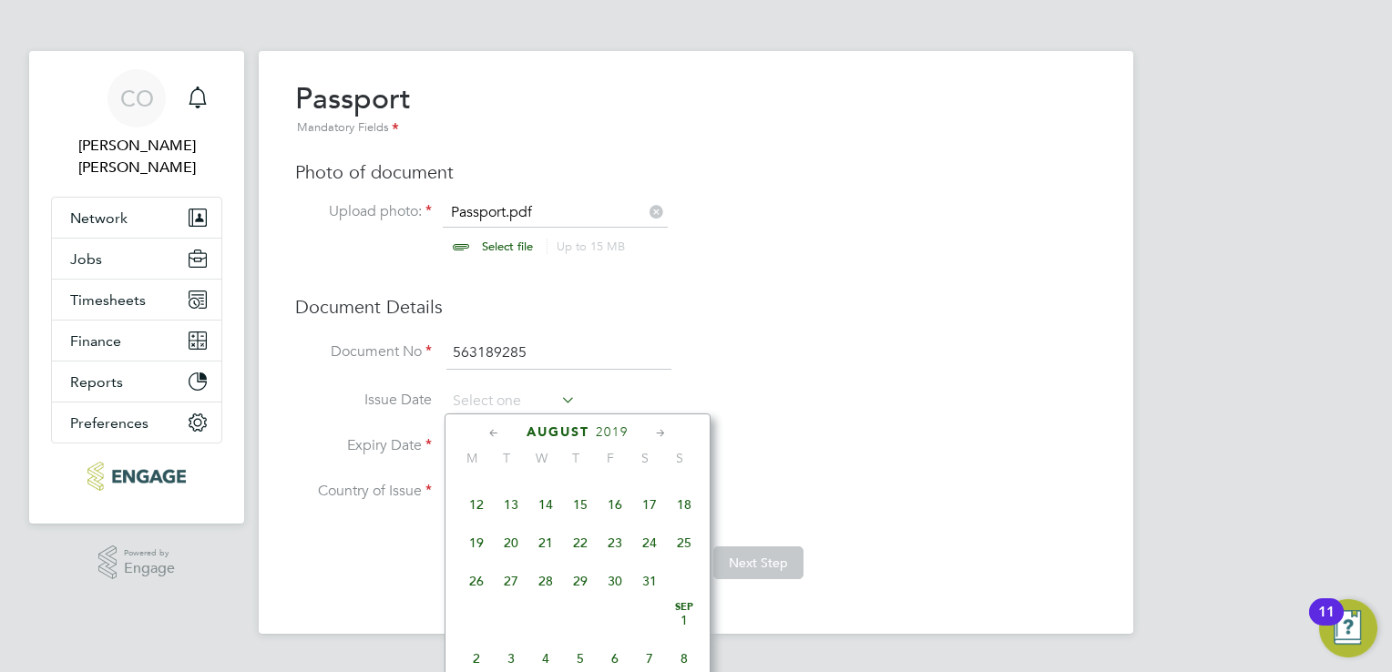
scroll to position [440, 0]
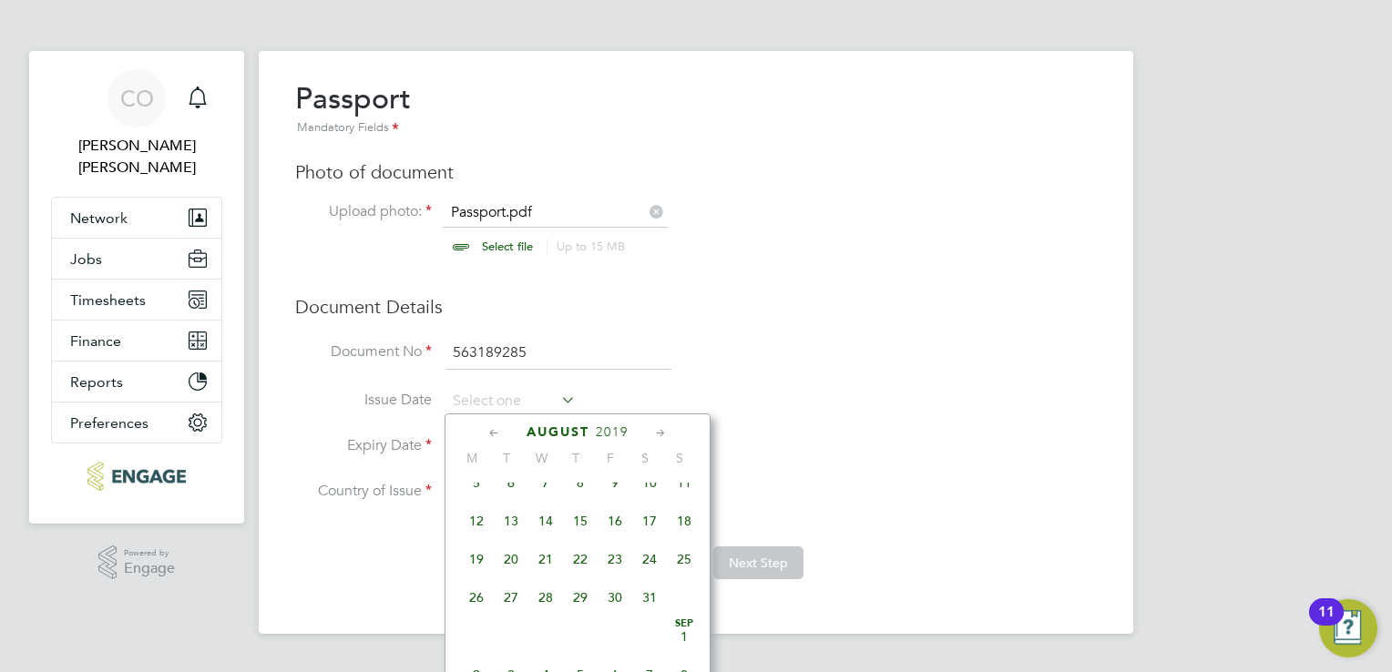
click at [547, 489] on span "7" at bounding box center [545, 483] width 35 height 35
type input "[DATE]"
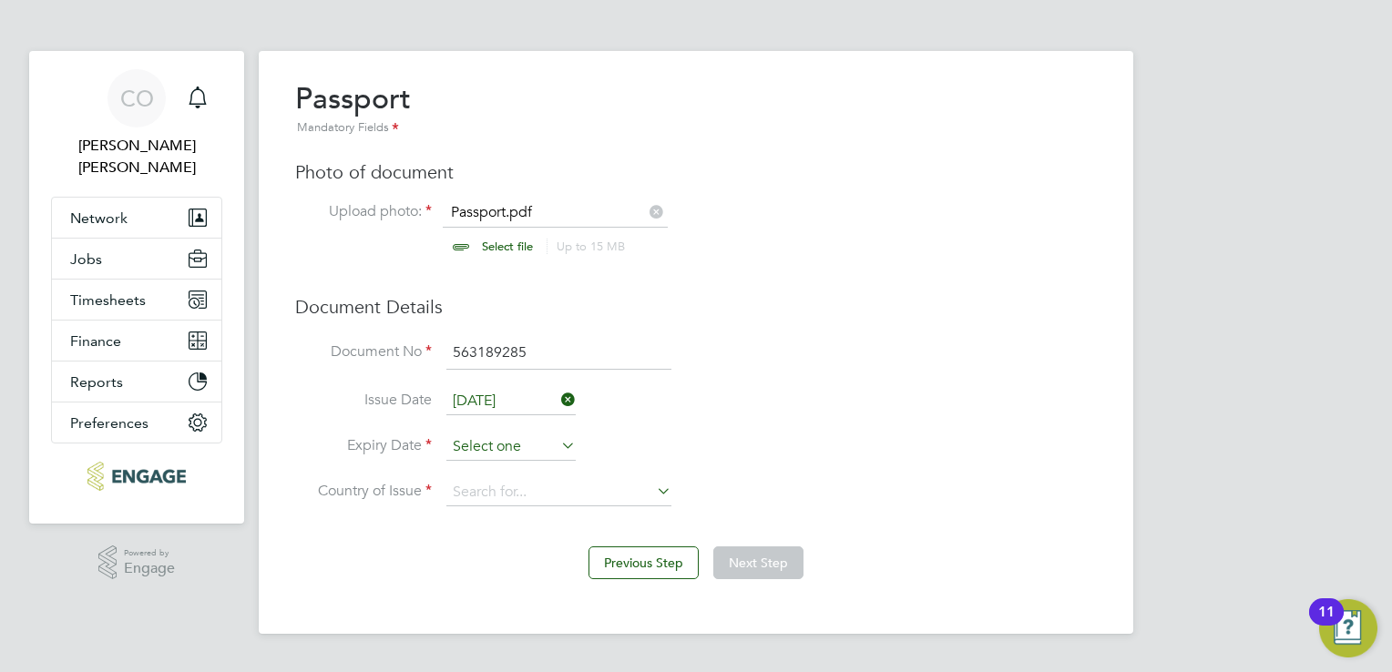
click at [545, 454] on input at bounding box center [510, 447] width 129 height 27
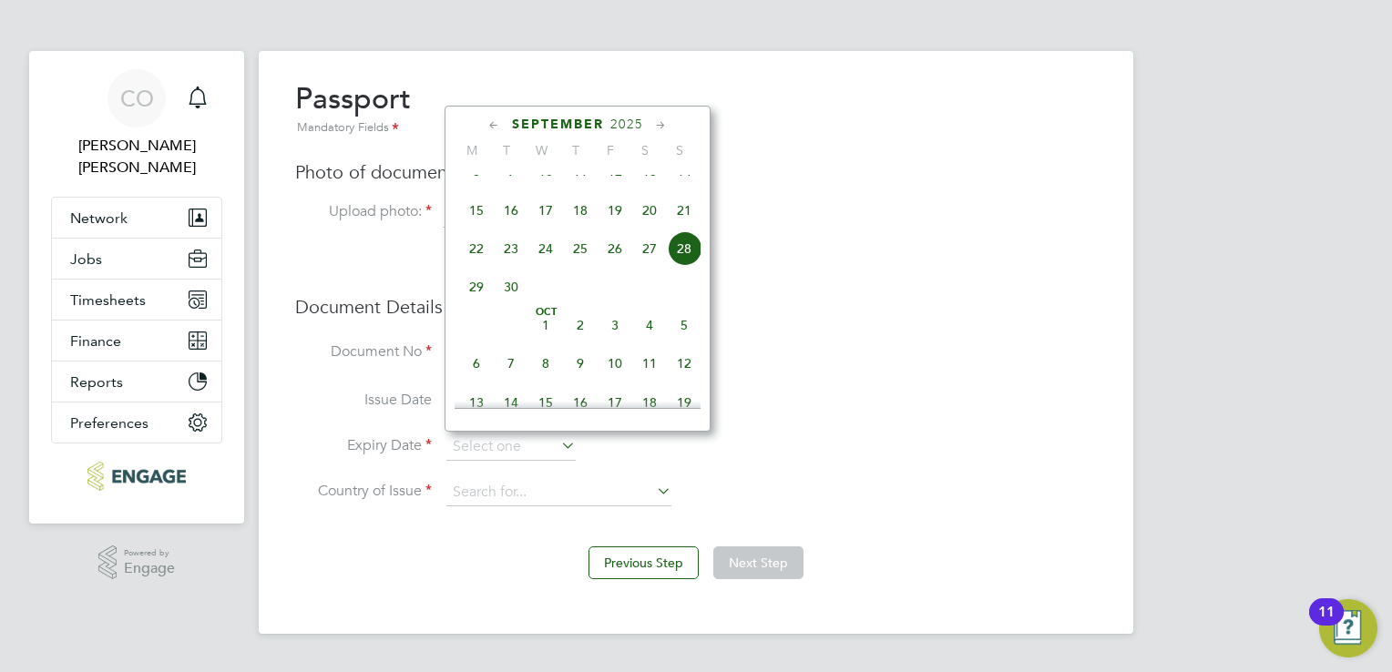
click at [561, 118] on span "September" at bounding box center [558, 124] width 92 height 15
click at [624, 123] on span "2025" at bounding box center [626, 124] width 33 height 15
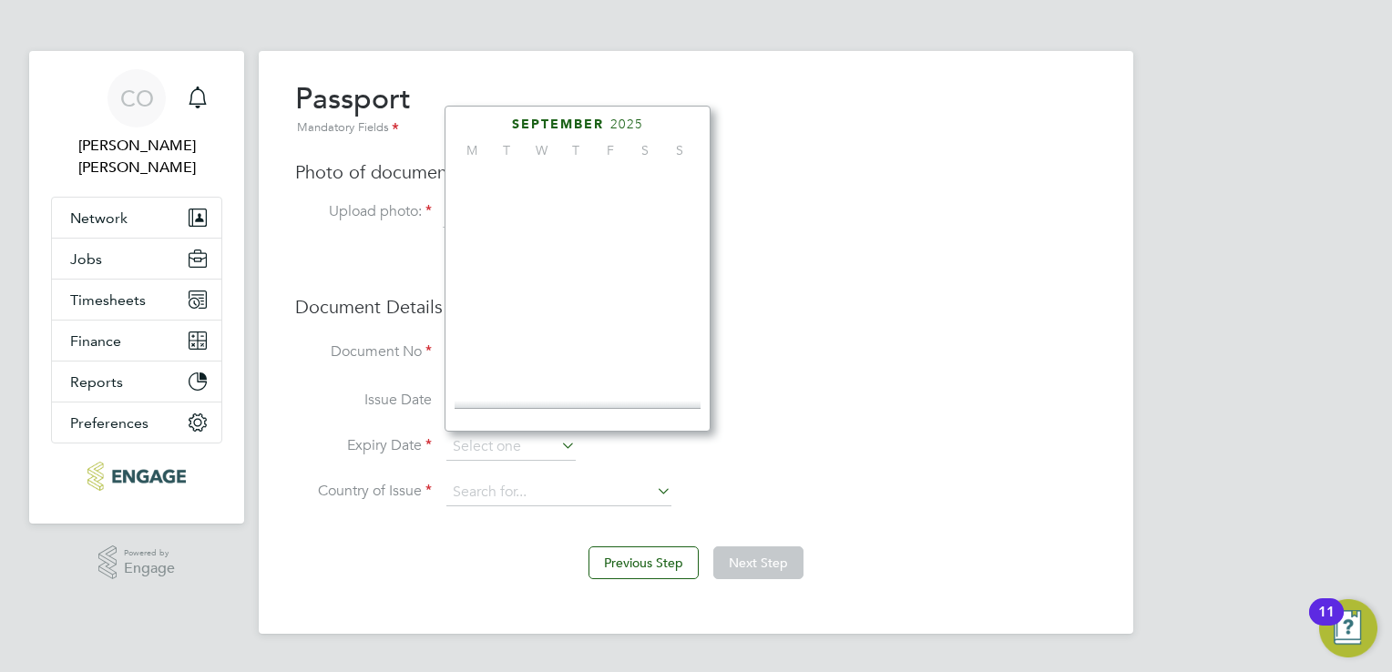
scroll to position [487, 0]
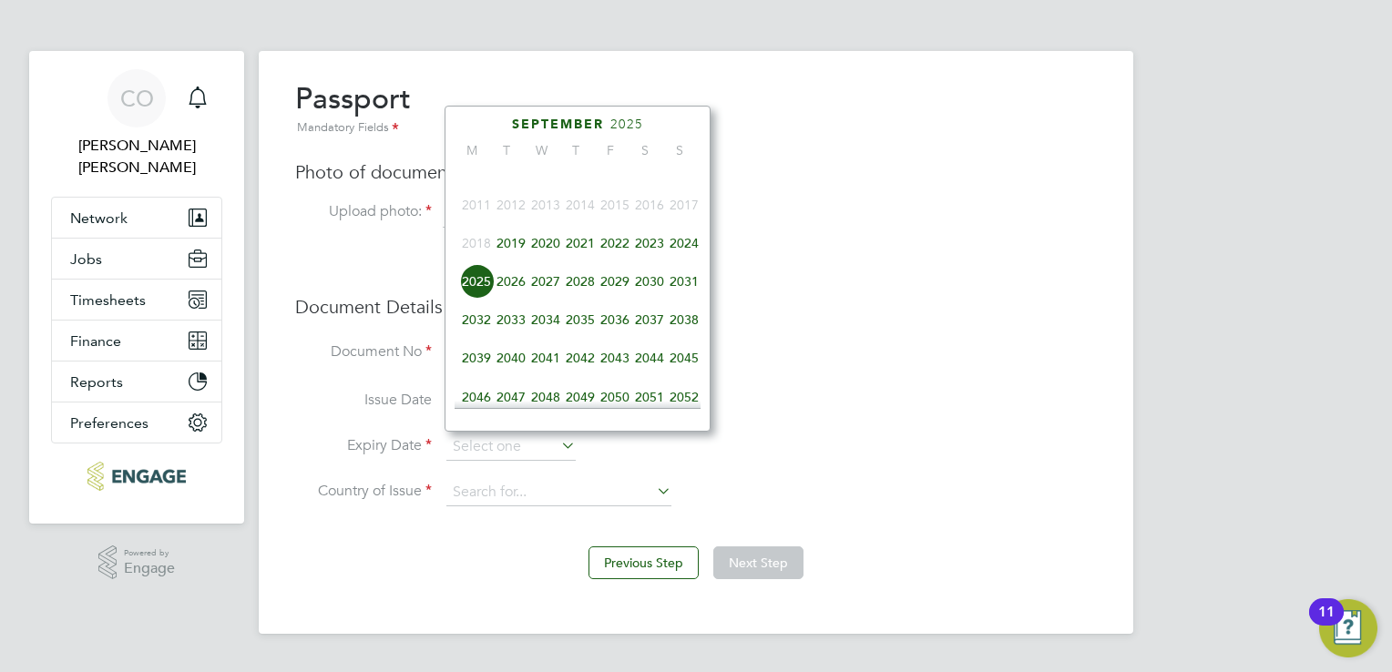
click at [615, 289] on span "2029" at bounding box center [615, 281] width 35 height 35
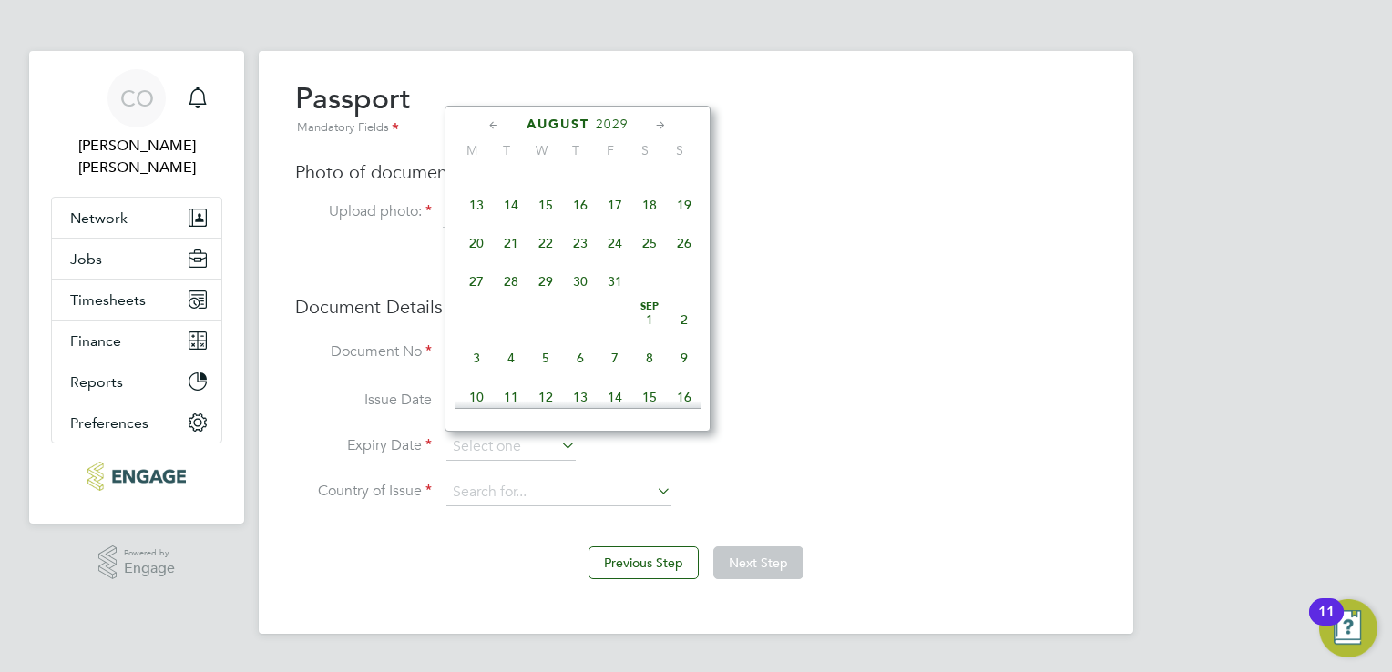
click at [512, 177] on span "7" at bounding box center [511, 166] width 35 height 35
type input "[DATE]"
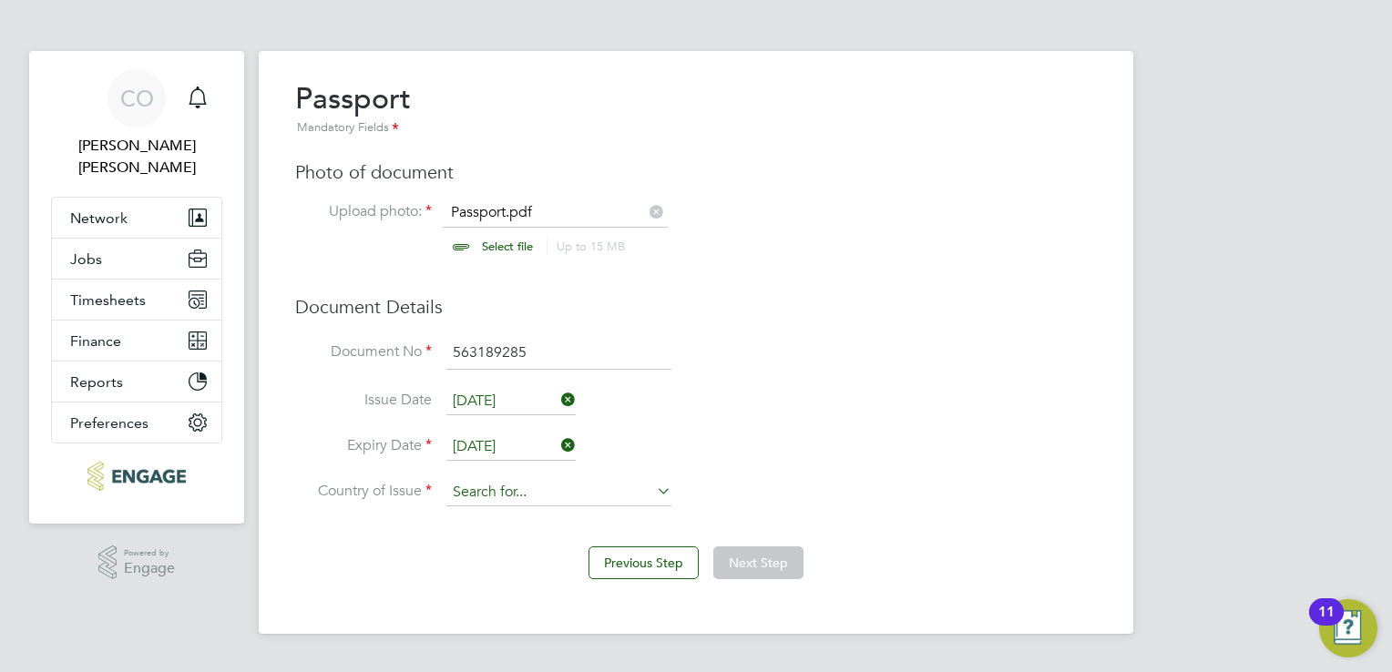
click at [526, 494] on input at bounding box center [558, 492] width 225 height 27
click at [541, 538] on li "Bur un di" at bounding box center [604, 540] width 317 height 25
type input "[GEOGRAPHIC_DATA]"
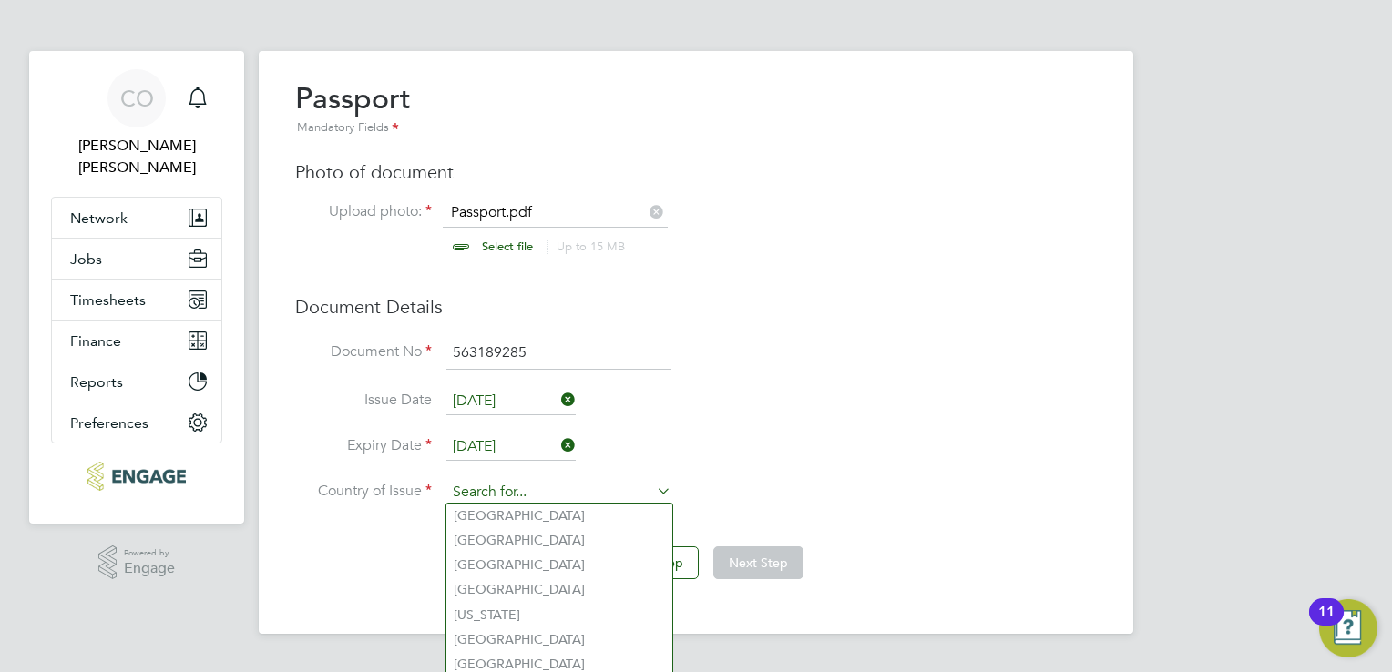
click at [577, 490] on input at bounding box center [558, 492] width 225 height 27
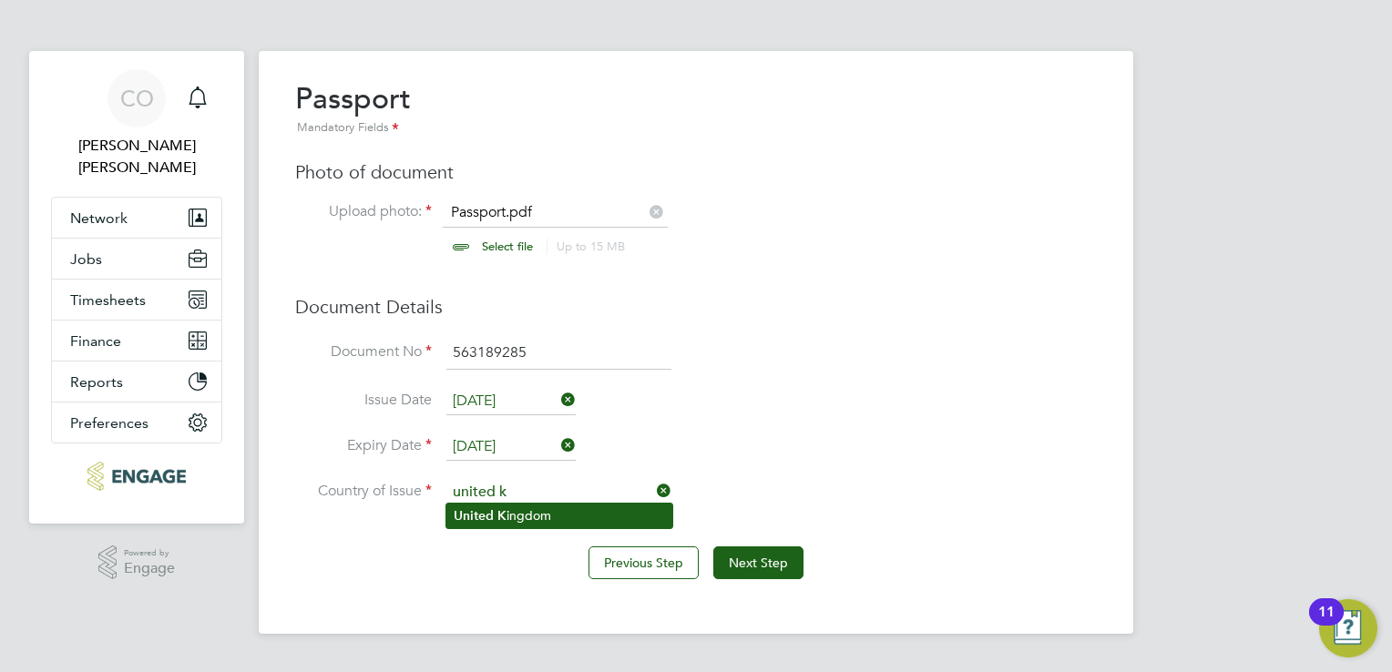
click at [591, 510] on li "United K ingdom" at bounding box center [559, 516] width 226 height 25
type input "[GEOGRAPHIC_DATA]"
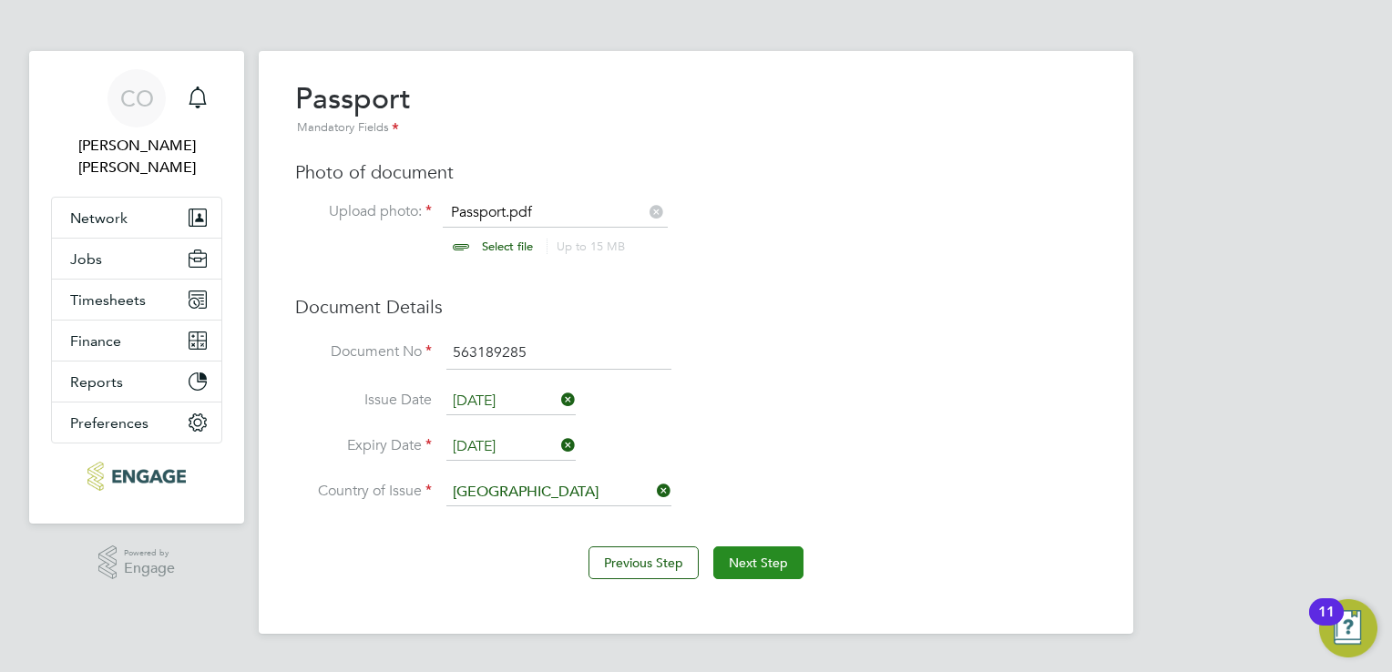
click at [759, 564] on button "Next Step" at bounding box center [758, 563] width 90 height 33
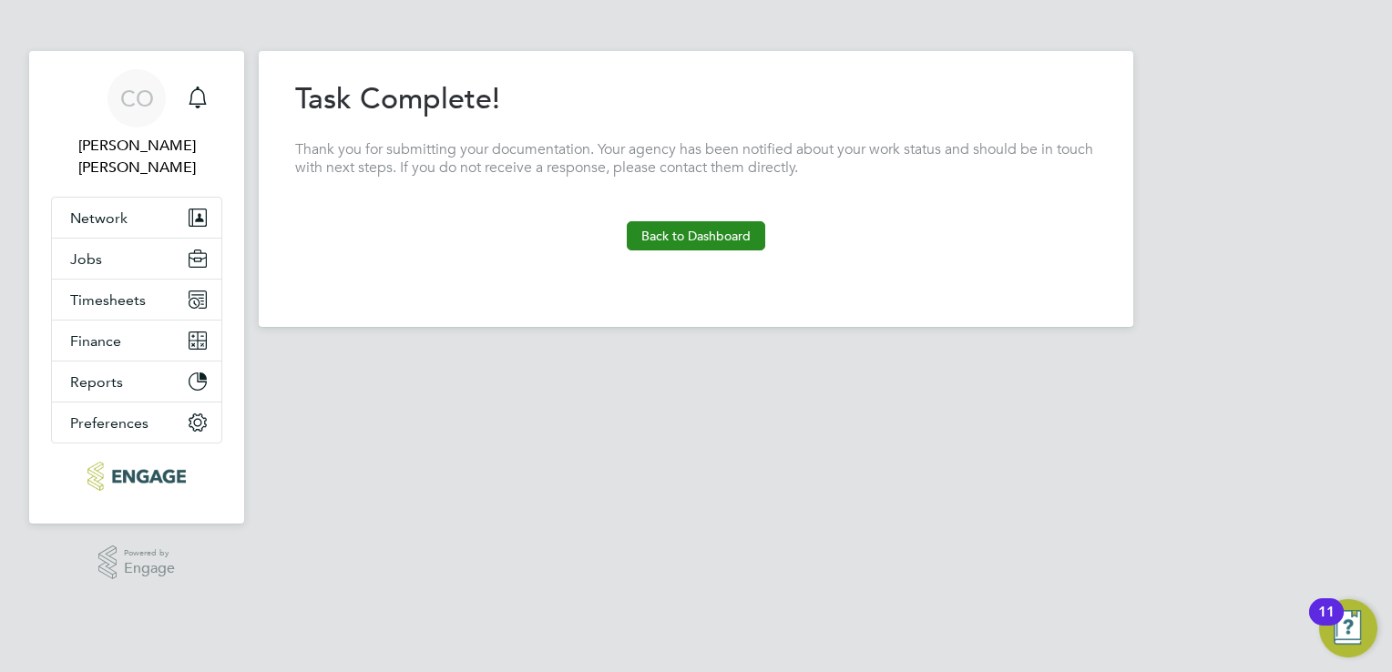
click at [677, 228] on button "Back to Dashboard" at bounding box center [696, 235] width 138 height 29
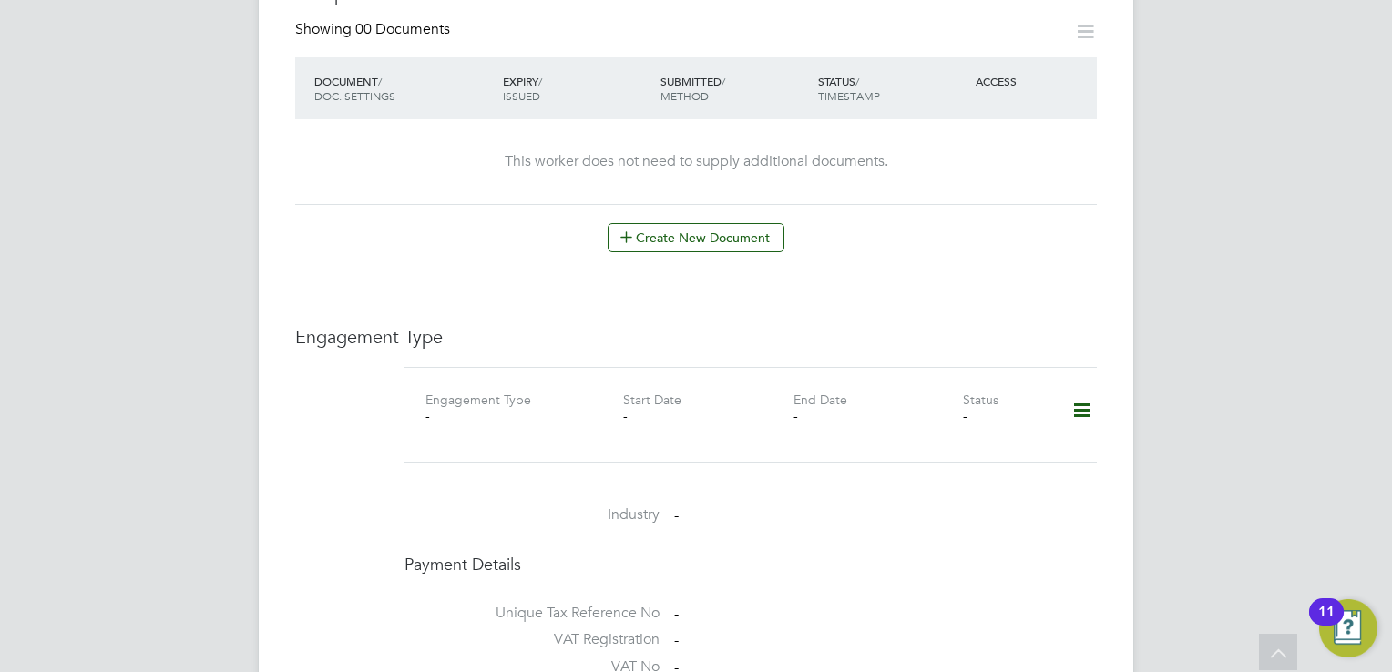
scroll to position [984, 0]
click at [1084, 390] on icon at bounding box center [1082, 411] width 32 height 42
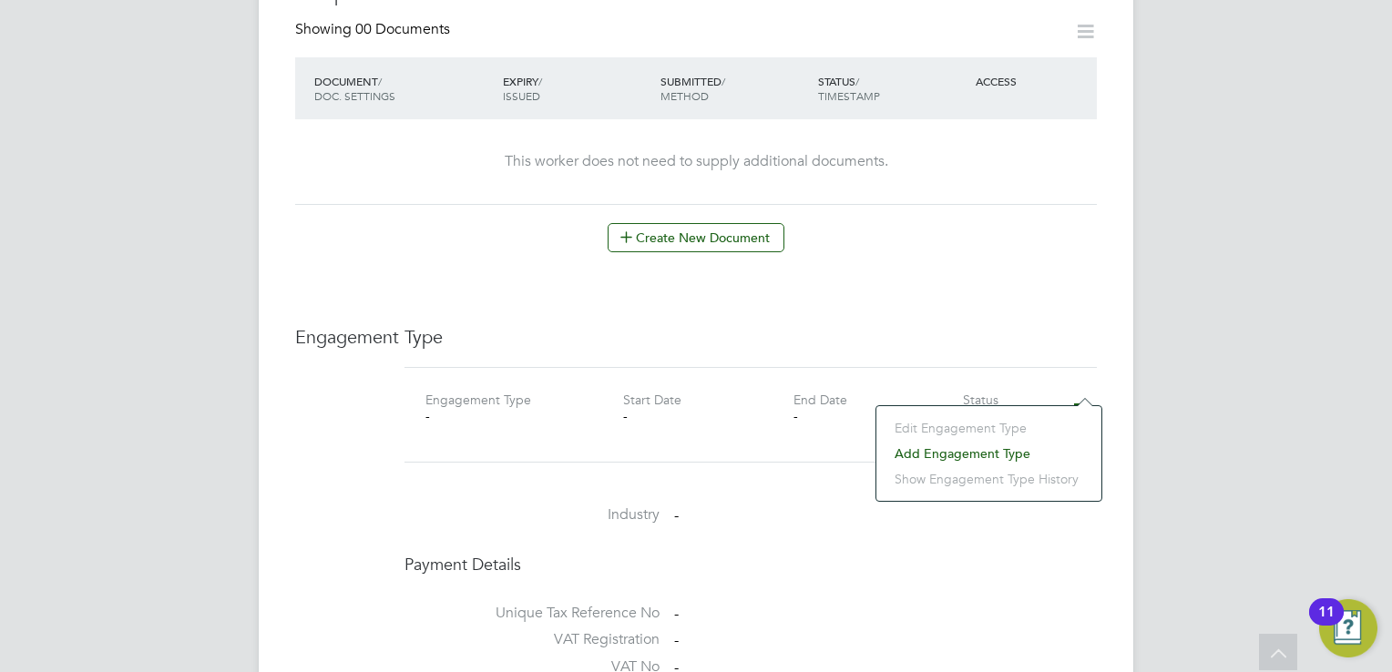
click at [992, 446] on li "Add Engagement Type" at bounding box center [989, 454] width 207 height 26
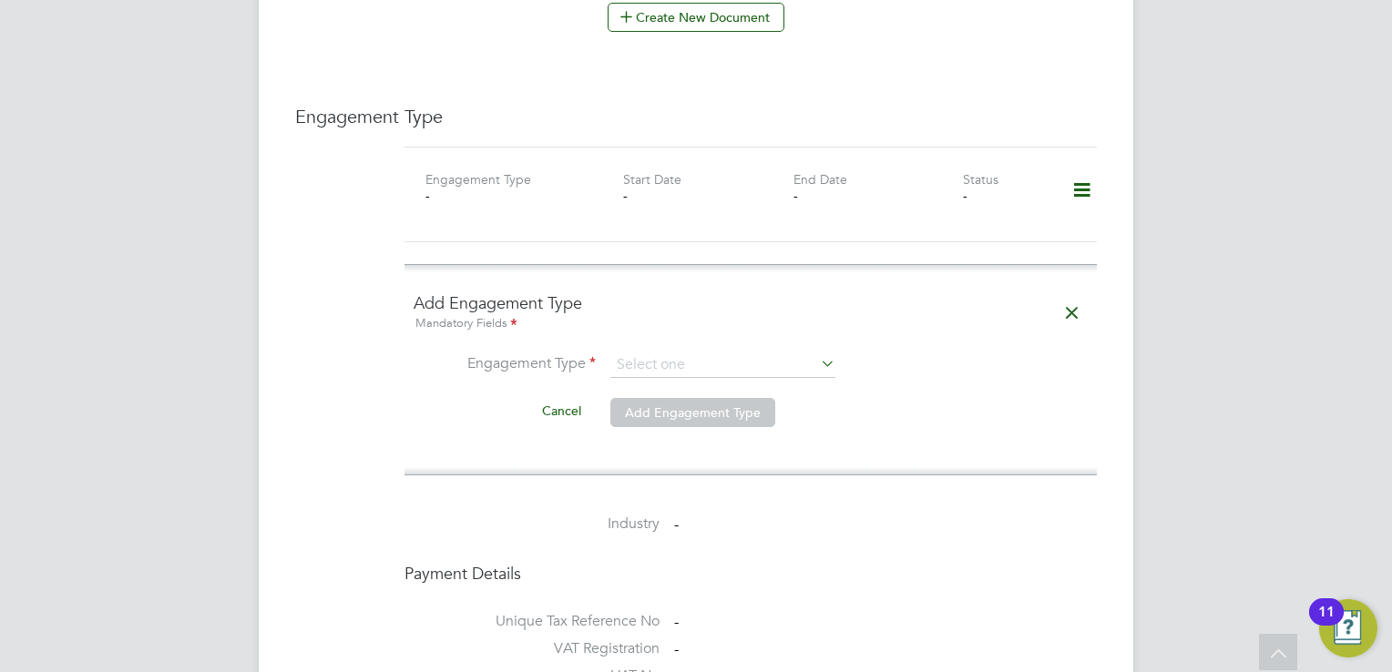
scroll to position [1339, 0]
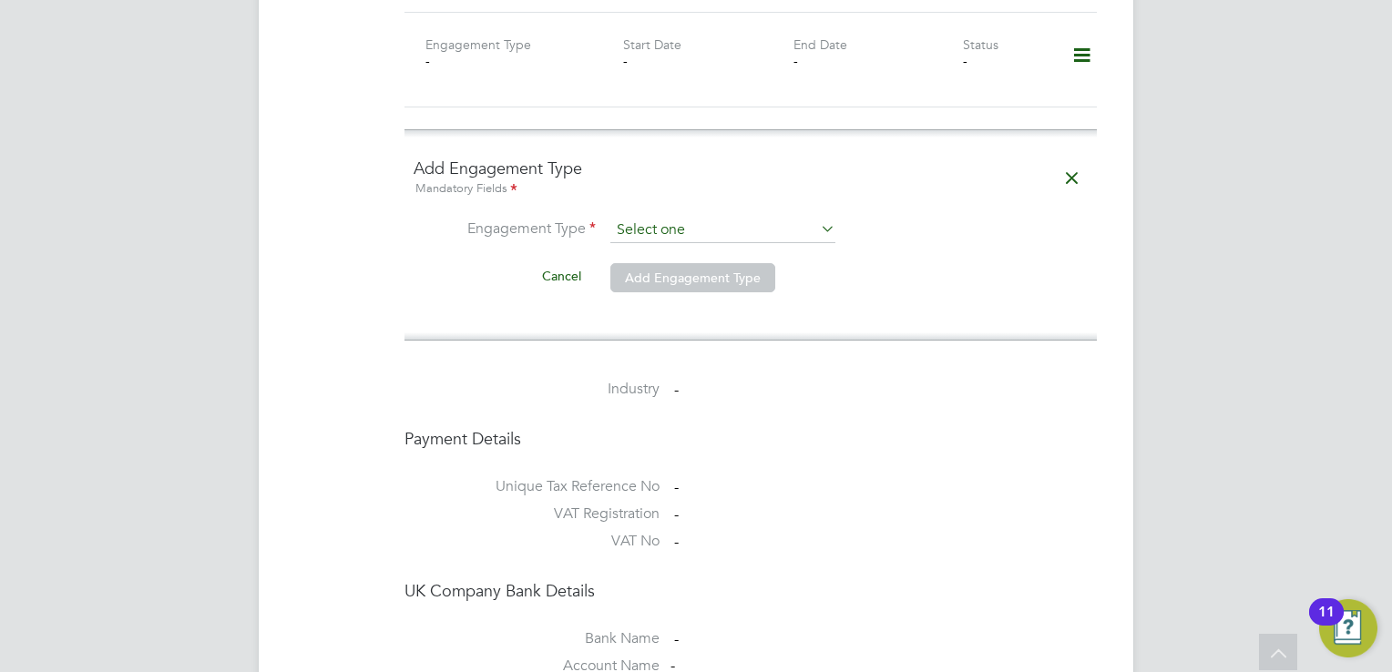
click at [804, 218] on input at bounding box center [722, 231] width 225 height 26
click at [793, 296] on li "Umbrella" at bounding box center [723, 299] width 226 height 26
type input "Umbrella"
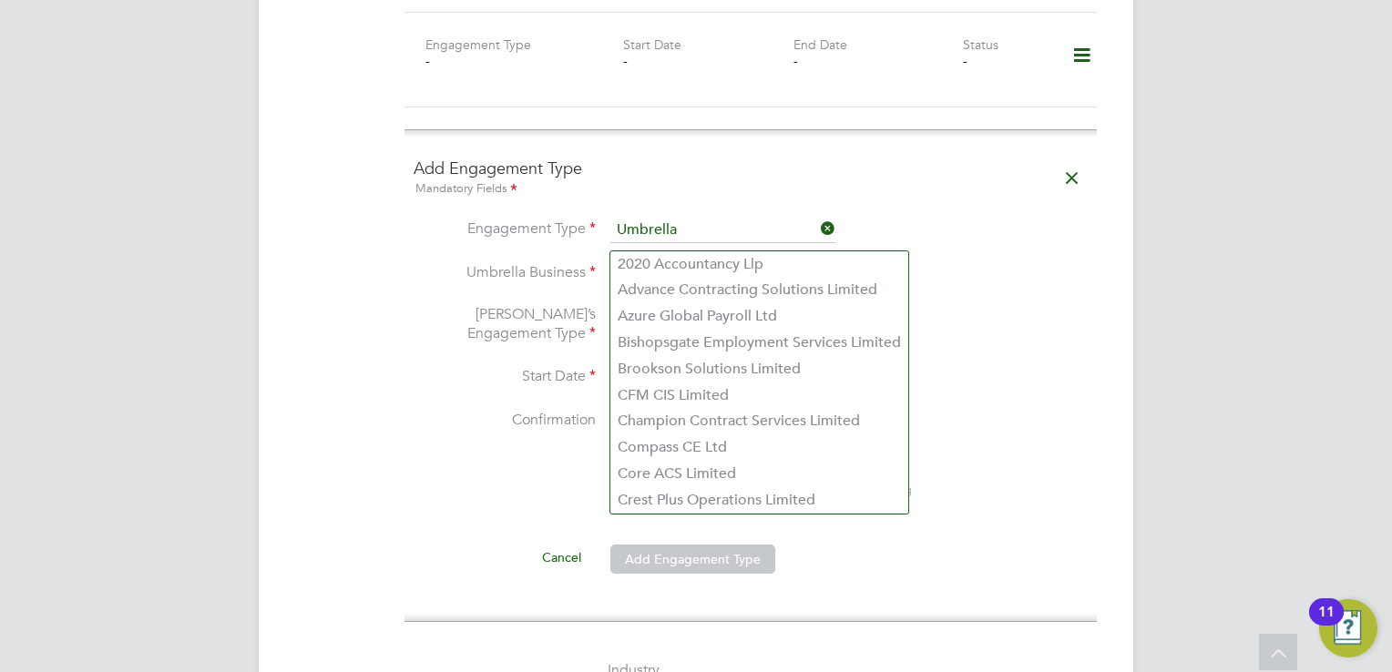
click at [780, 250] on div "All Workers Worker Payment History Tasks Activity Logs Worker Payment History T…" at bounding box center [696, 76] width 875 height 2803
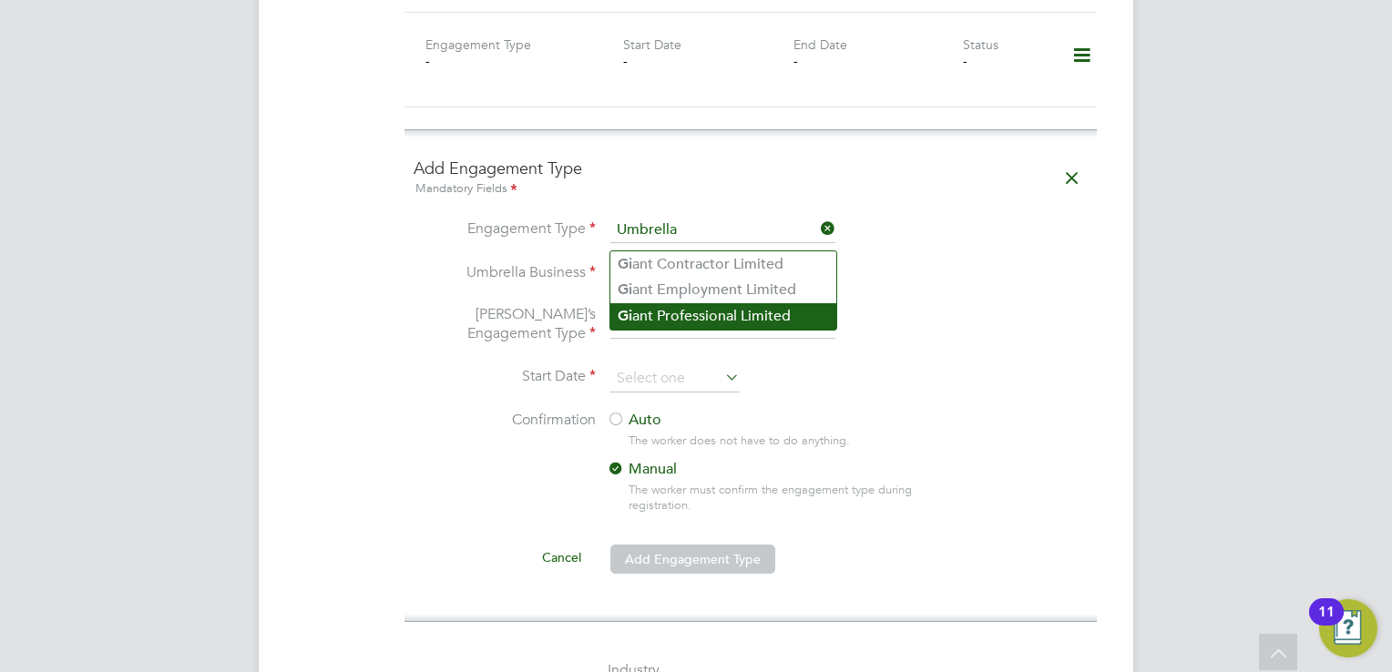
click at [758, 313] on li "Gi ant Professional Limited" at bounding box center [723, 316] width 226 height 26
type input "Giant Professional Limited"
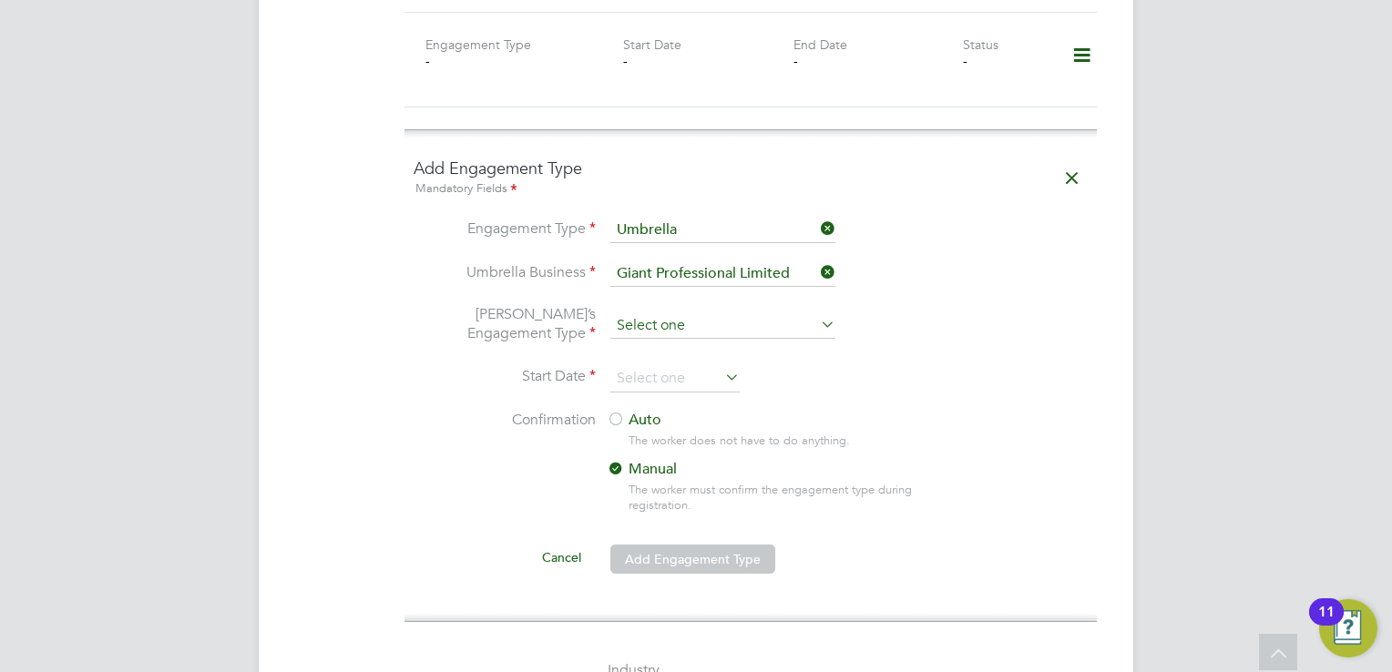
click at [742, 313] on input at bounding box center [722, 326] width 225 height 26
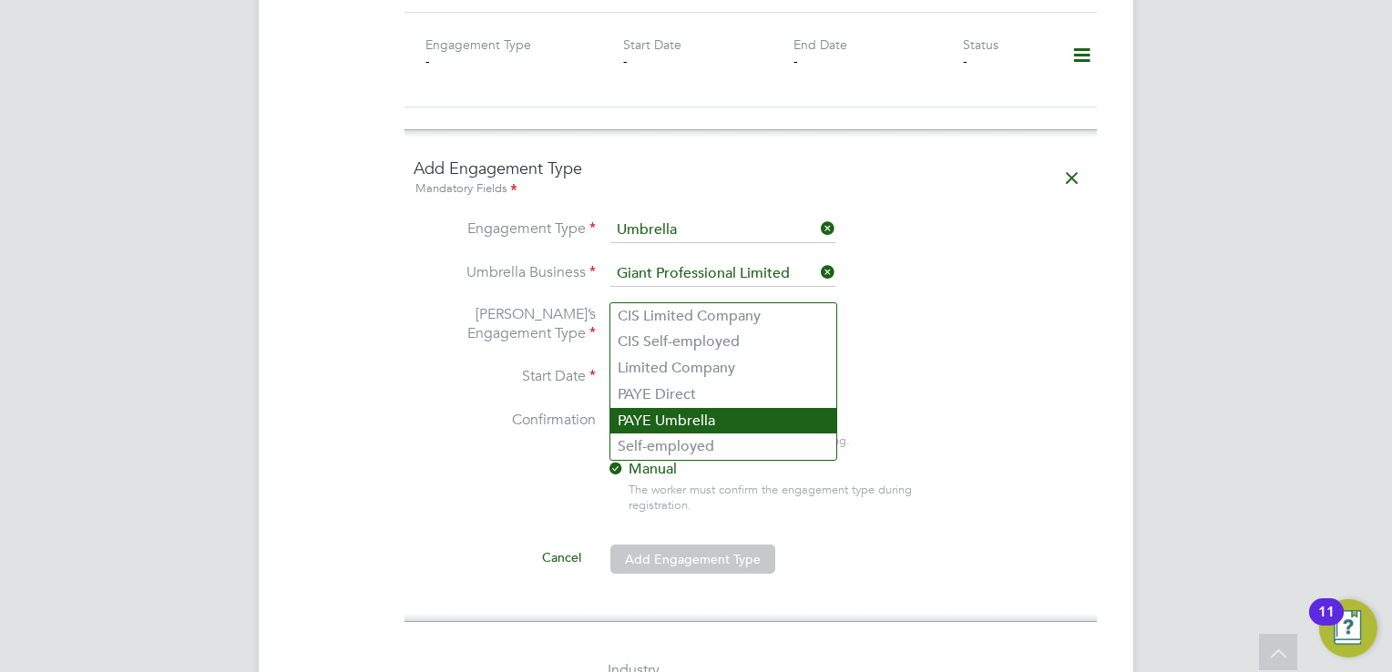
click at [728, 421] on li "PAYE Umbrella" at bounding box center [723, 421] width 226 height 26
type input "PAYE Umbrella"
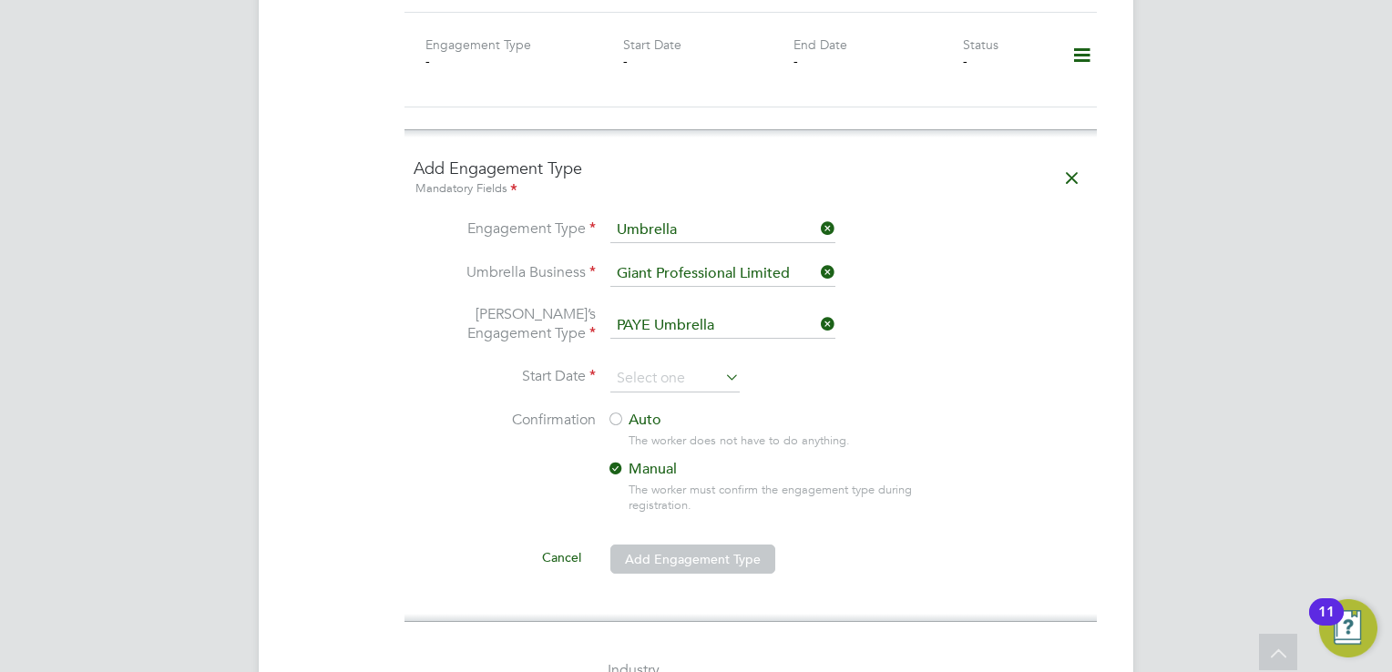
click at [614, 412] on div at bounding box center [616, 421] width 18 height 18
click at [643, 365] on li "Start Date" at bounding box center [751, 388] width 674 height 46
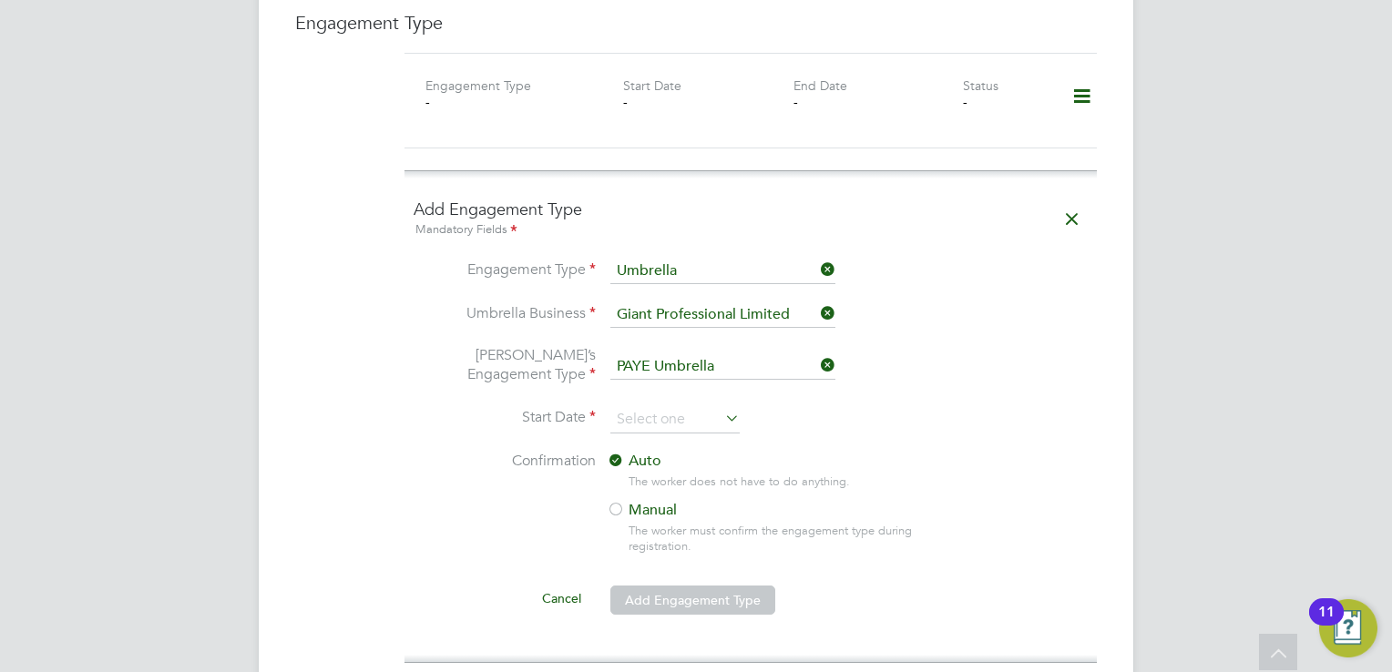
scroll to position [1302, 0]
click at [665, 403] on li "Start Date" at bounding box center [751, 426] width 674 height 46
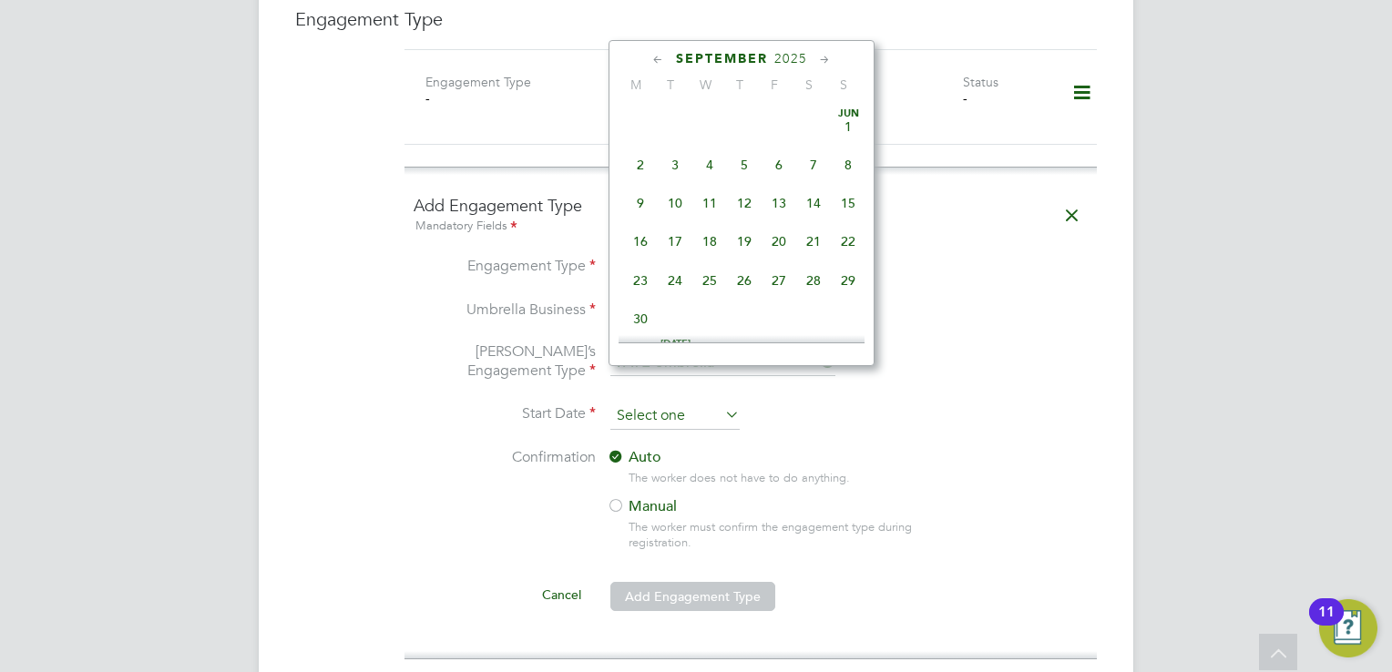
click at [662, 403] on input at bounding box center [674, 416] width 129 height 27
click at [638, 187] on span "[DATE]" at bounding box center [640, 171] width 35 height 35
type input "[DATE]"
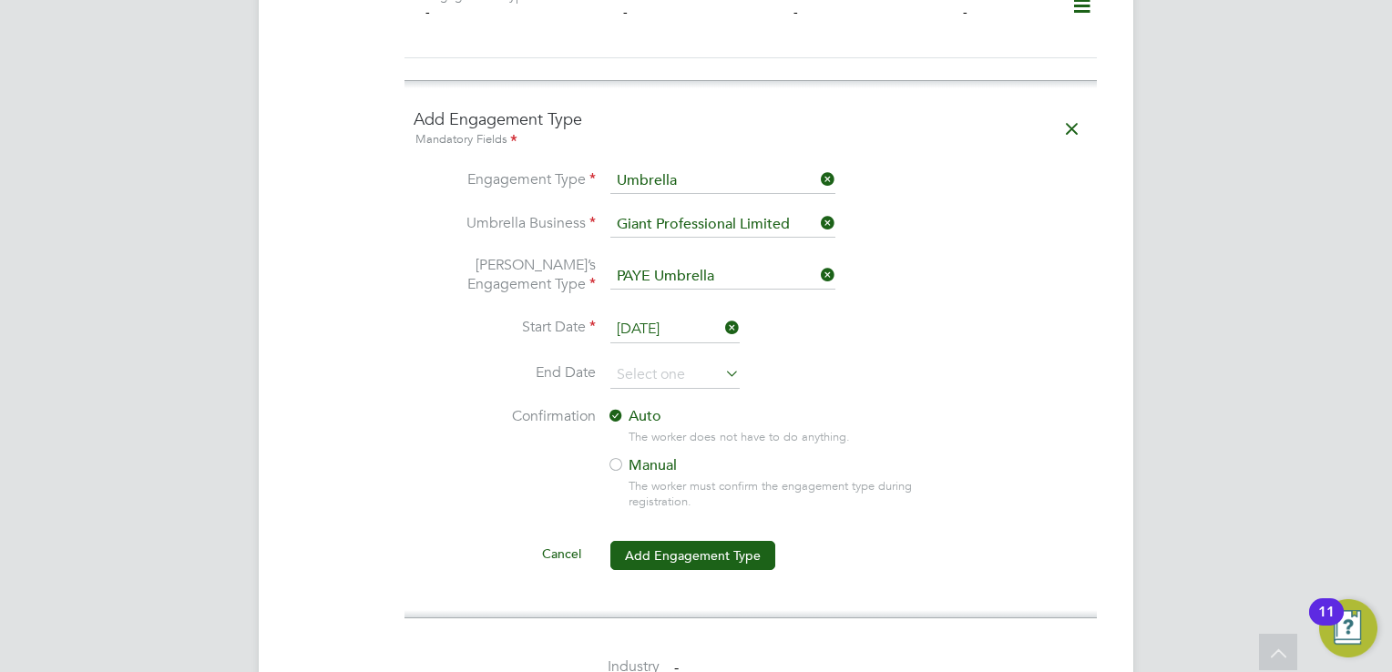
scroll to position [1392, 0]
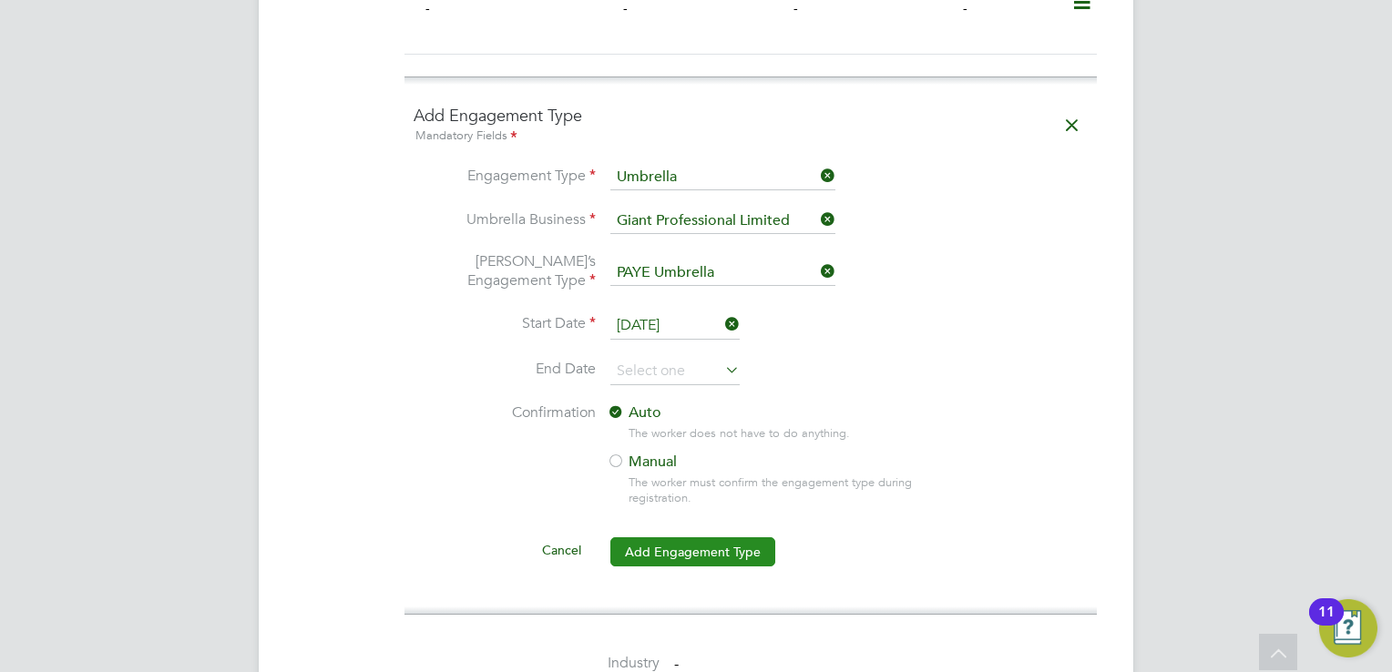
click at [709, 538] on button "Add Engagement Type" at bounding box center [692, 552] width 165 height 29
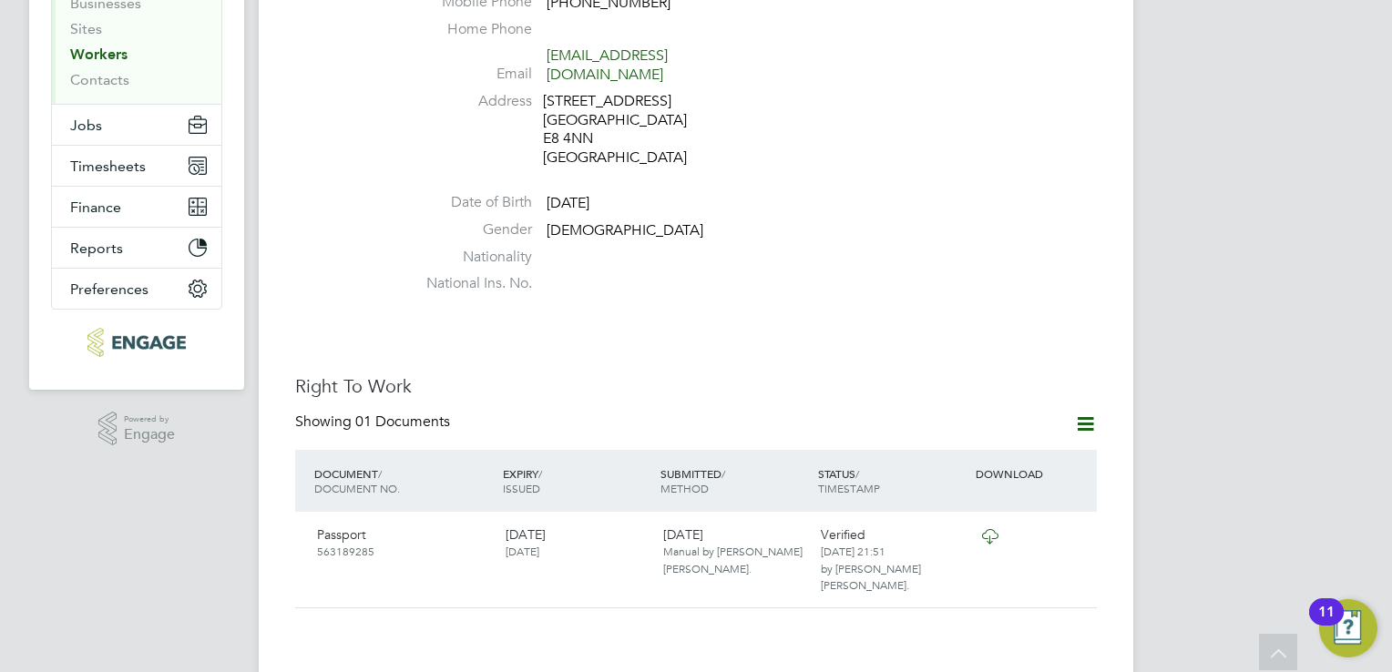
scroll to position [0, 0]
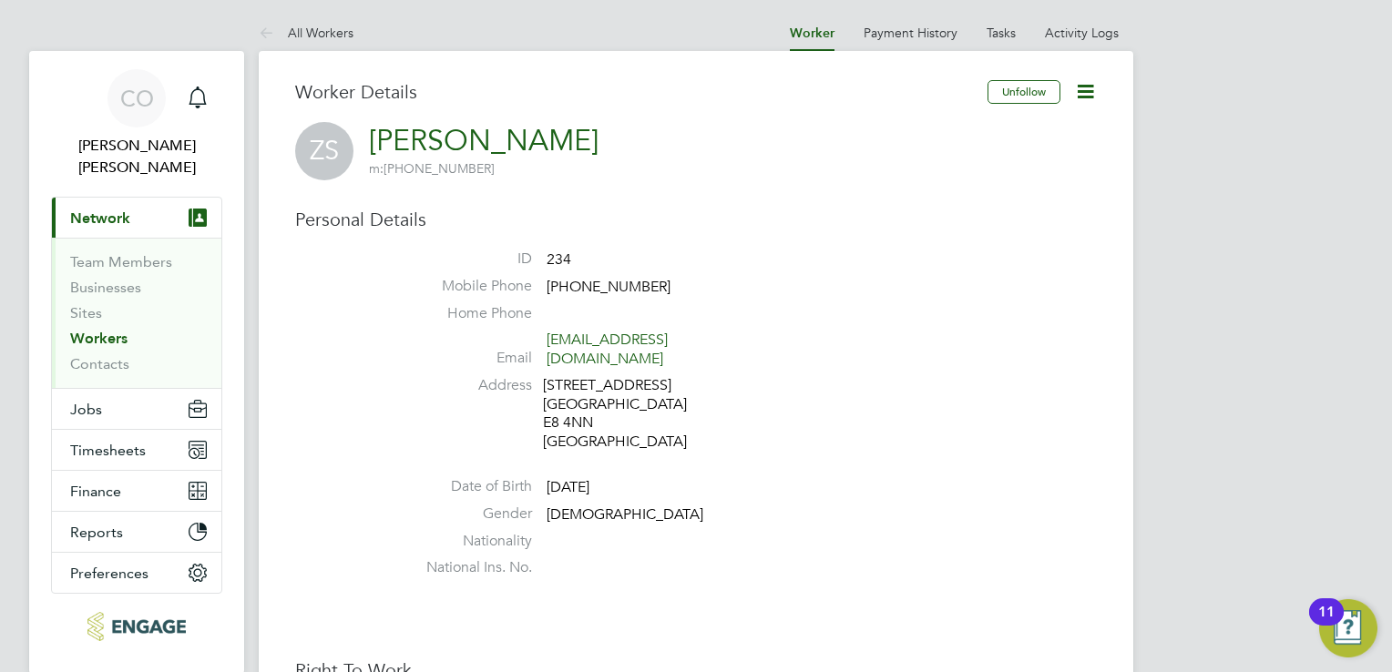
click at [108, 330] on link "Workers" at bounding box center [98, 338] width 57 height 17
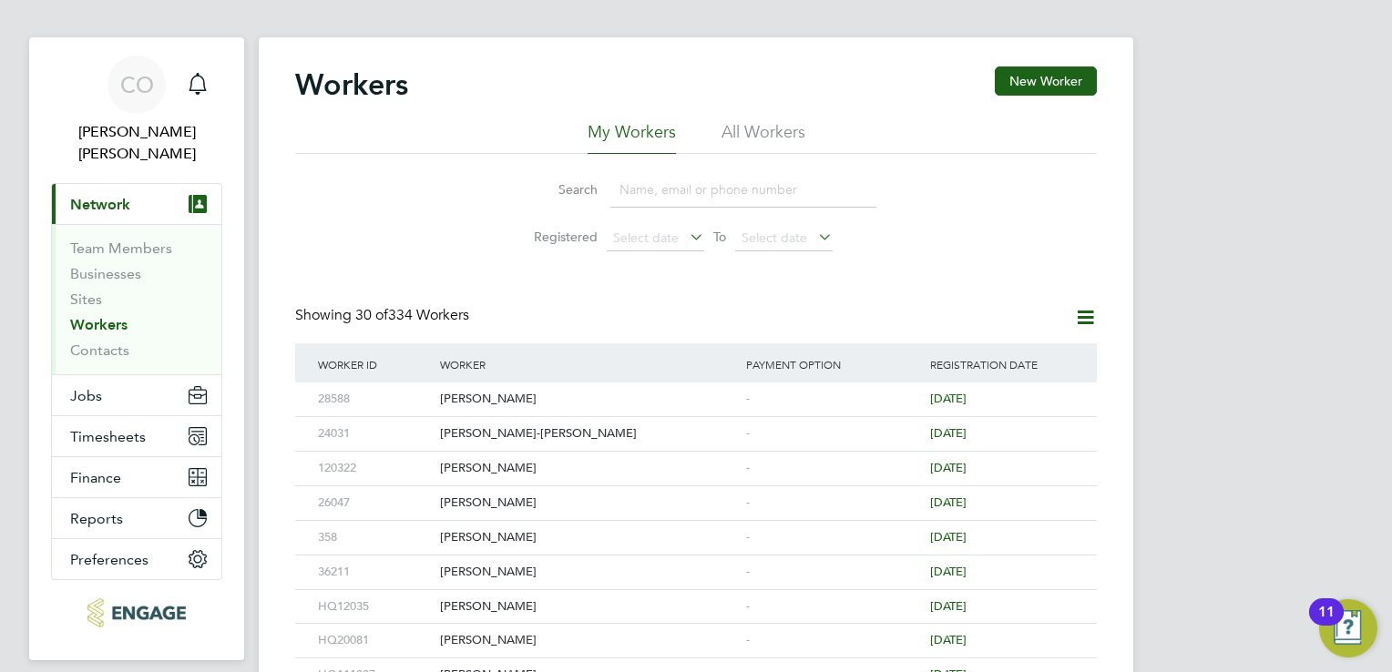
scroll to position [15, 0]
click at [123, 374] on button "Jobs" at bounding box center [136, 394] width 169 height 40
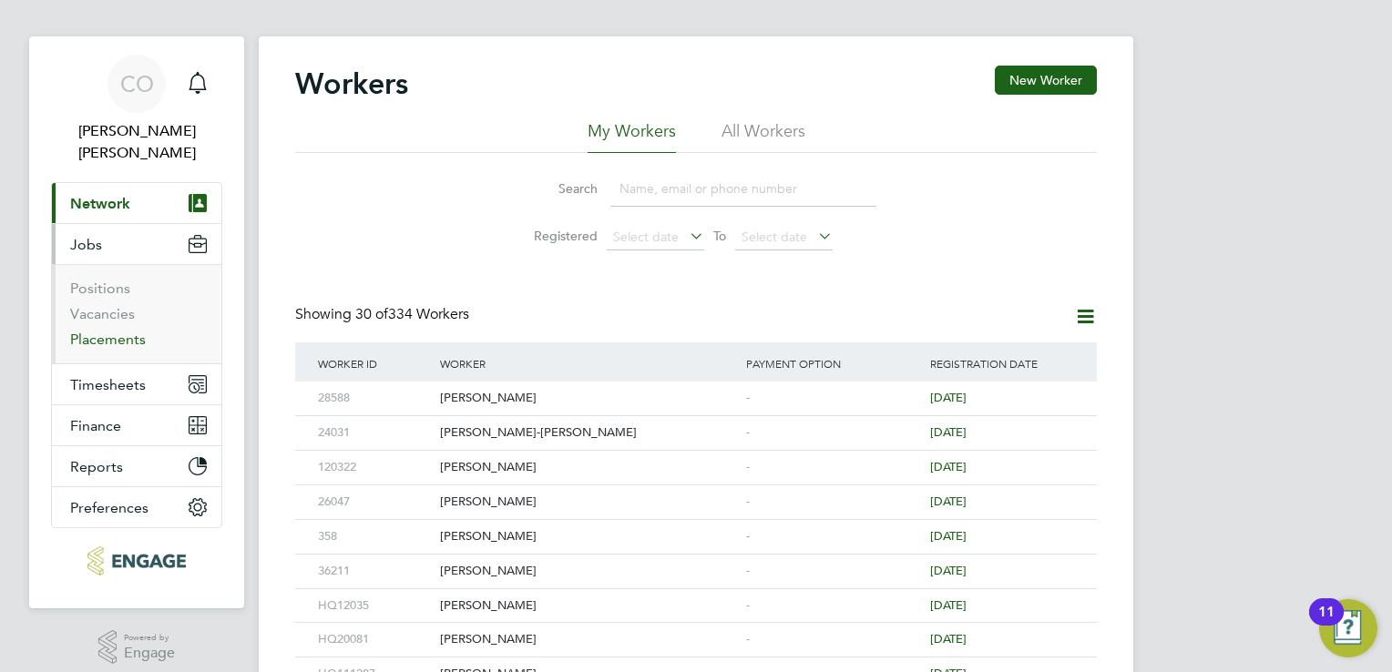
click at [117, 331] on link "Placements" at bounding box center [108, 339] width 76 height 17
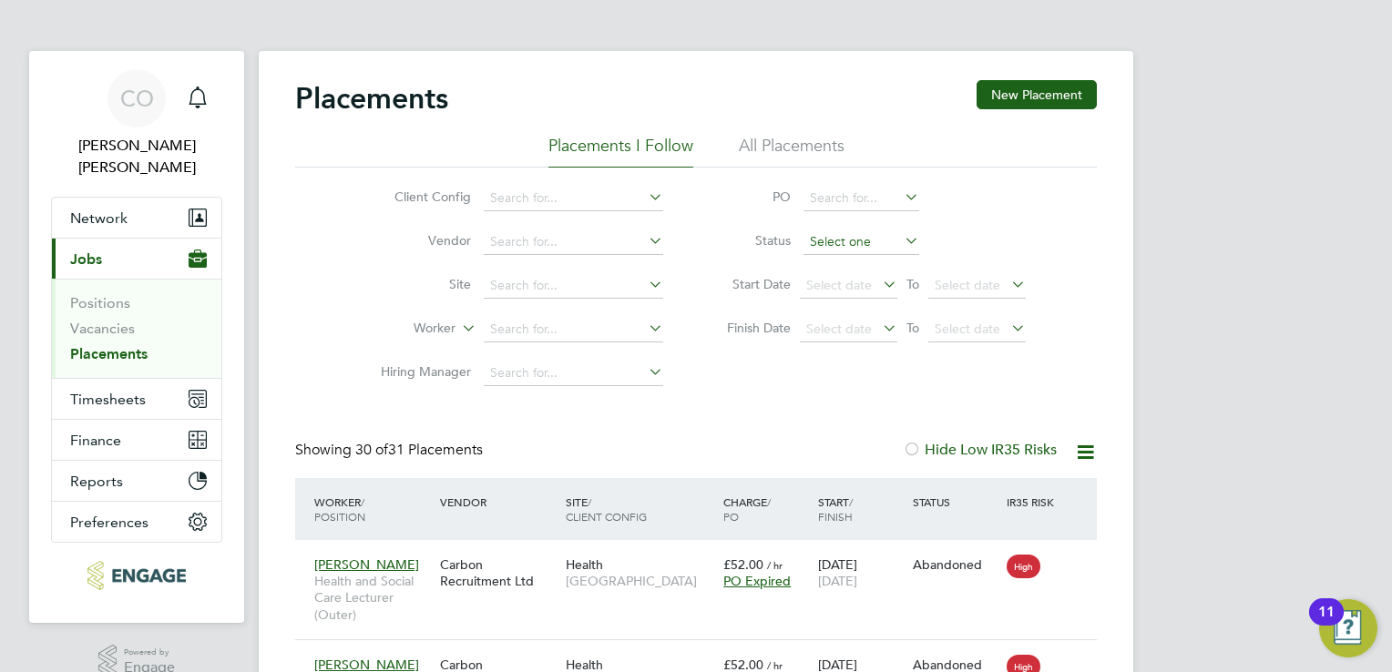
click at [819, 247] on input at bounding box center [862, 243] width 116 height 26
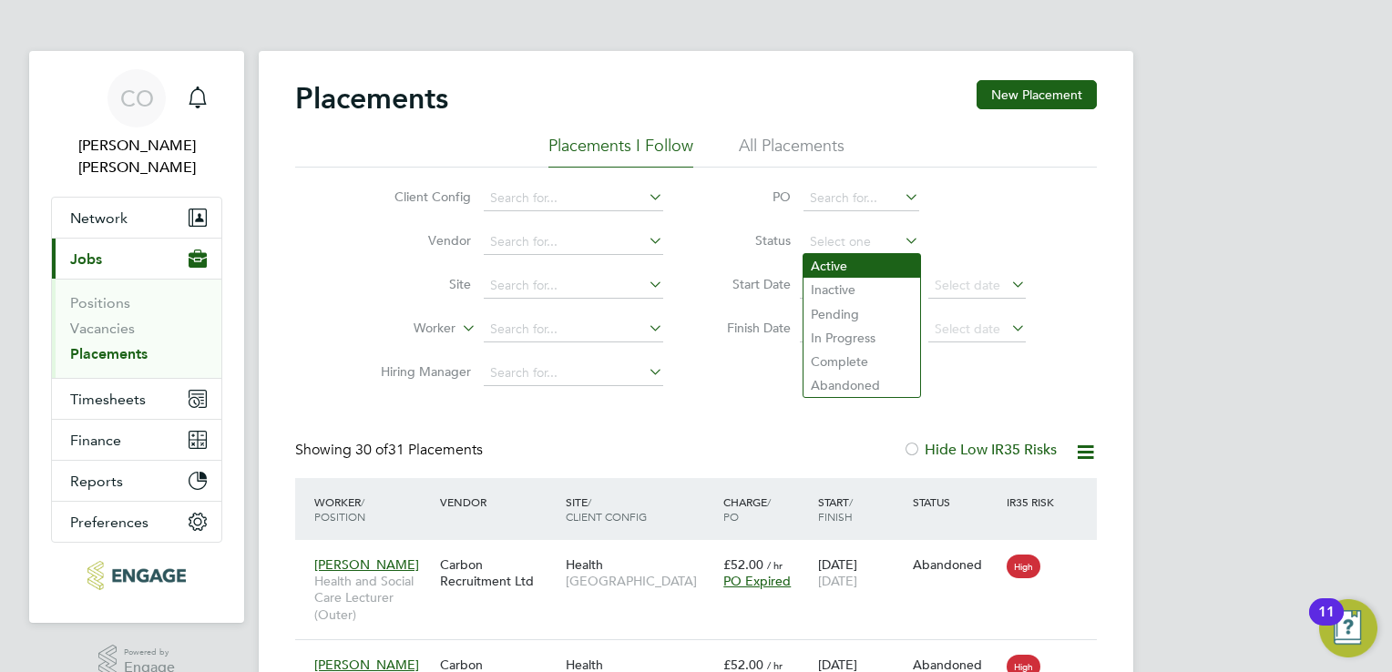
click at [824, 261] on li "Active" at bounding box center [862, 266] width 117 height 24
type input "Active"
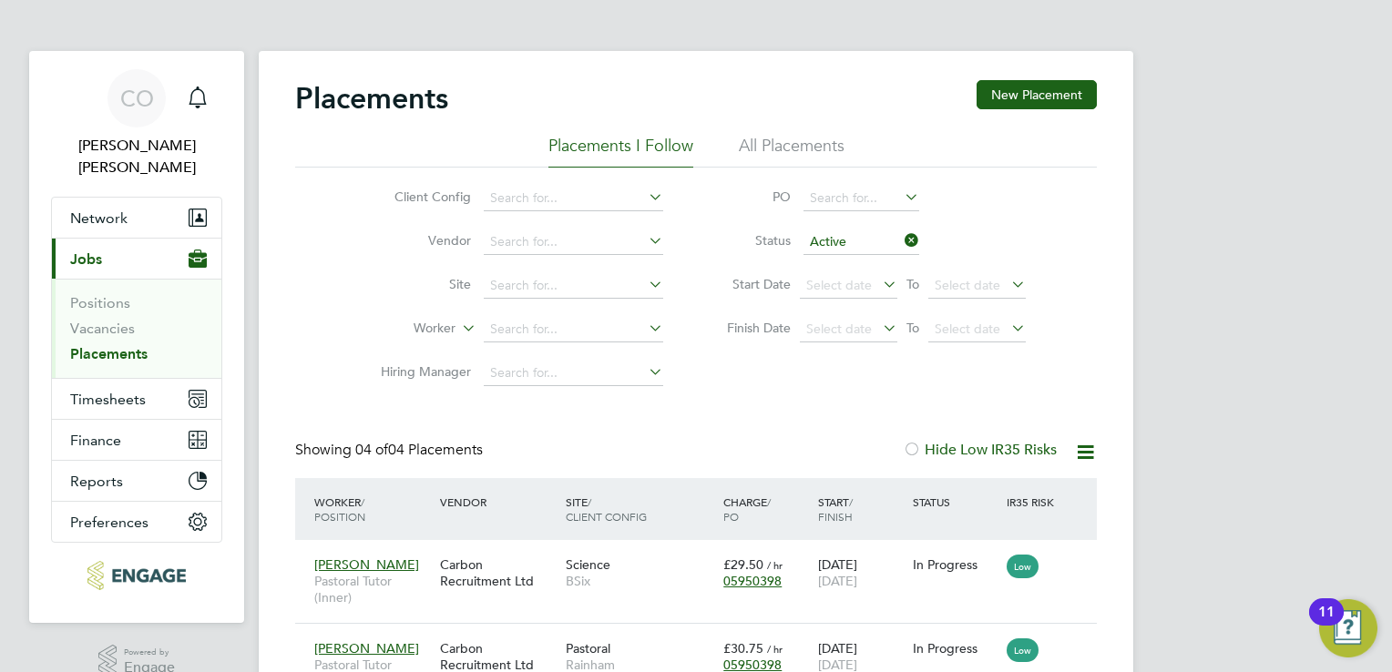
click at [864, 183] on li "PO" at bounding box center [867, 199] width 363 height 44
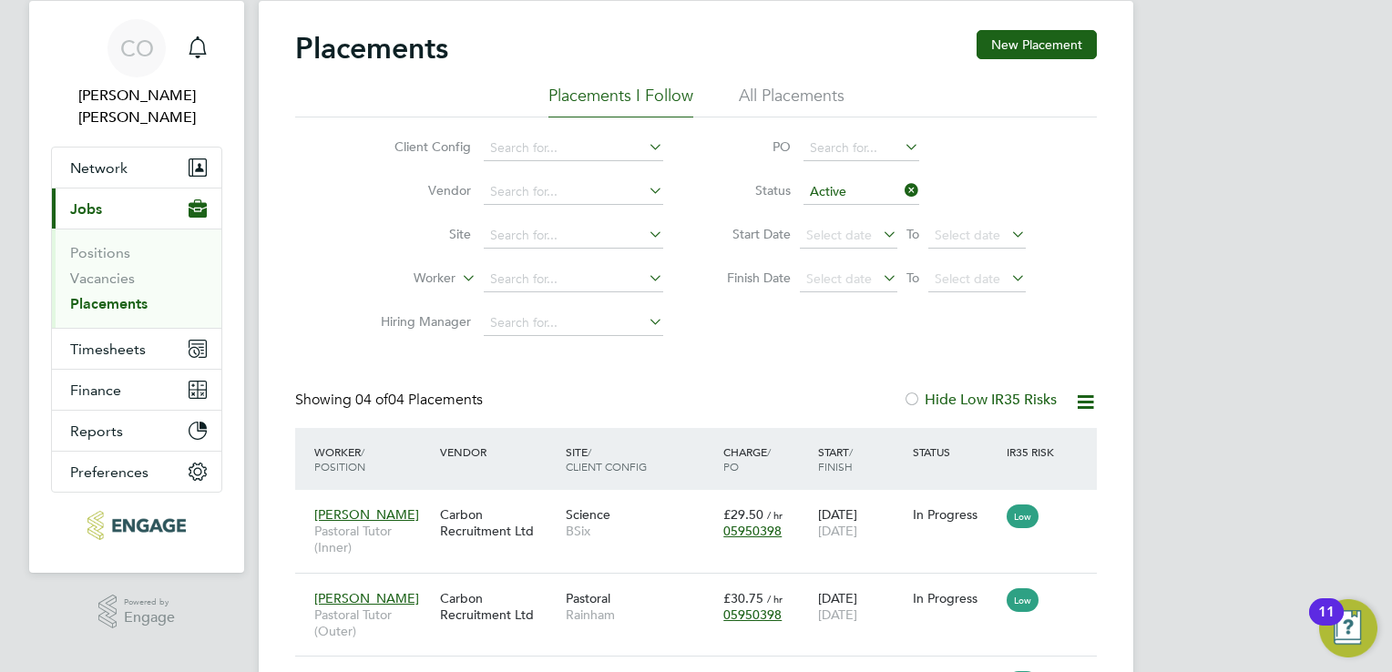
click at [827, 98] on li "All Placements" at bounding box center [792, 101] width 106 height 33
